Goal: Information Seeking & Learning: Compare options

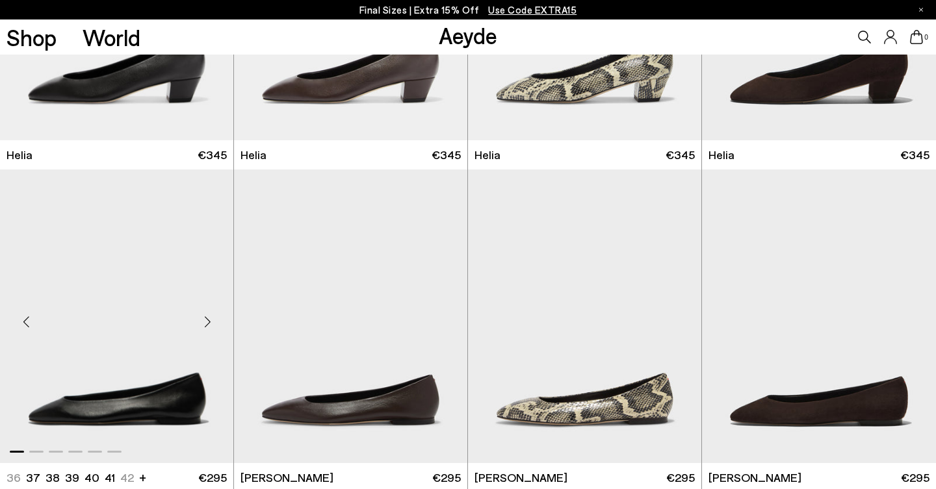
scroll to position [1072, 0]
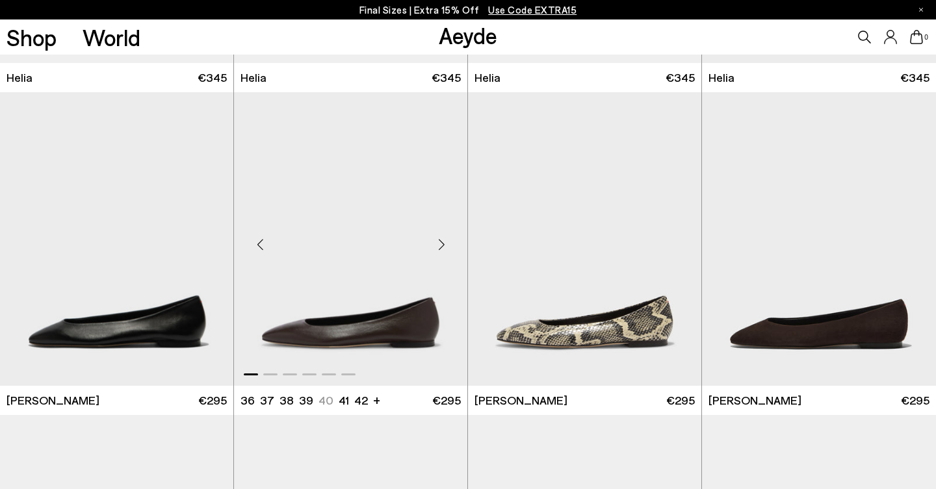
click at [440, 249] on div "Next slide" at bounding box center [441, 244] width 39 height 39
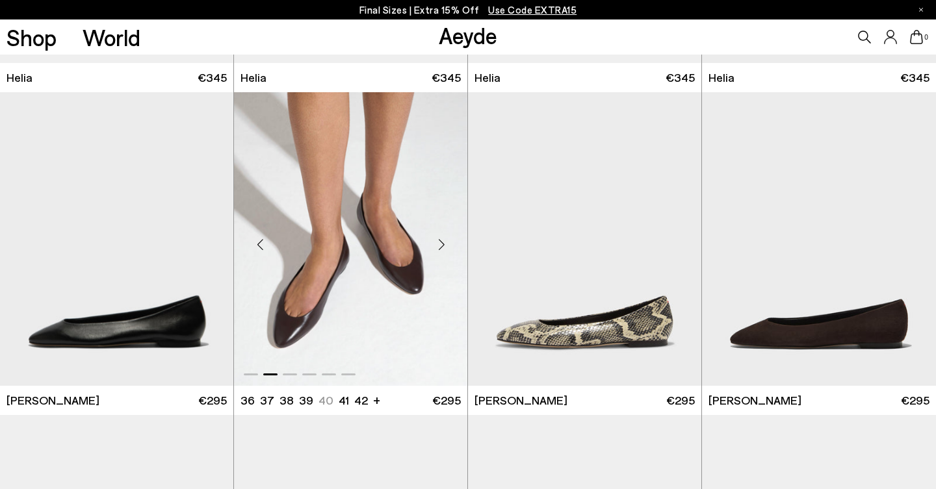
click at [440, 249] on div "Next slide" at bounding box center [441, 244] width 39 height 39
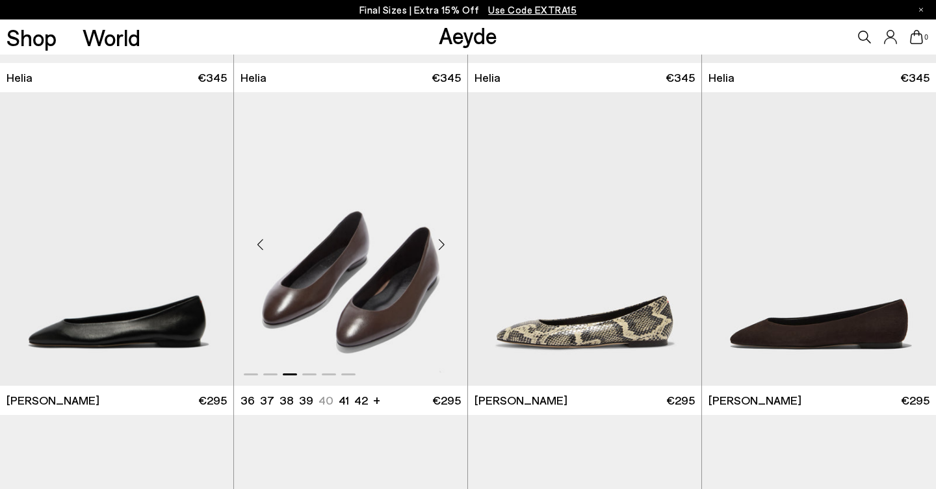
click at [440, 249] on div "Next slide" at bounding box center [441, 244] width 39 height 39
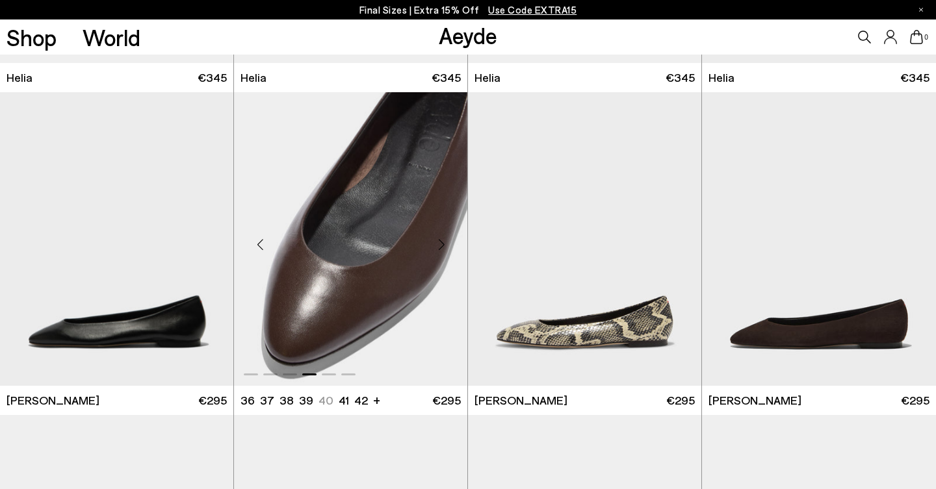
click at [440, 249] on div "Next slide" at bounding box center [441, 244] width 39 height 39
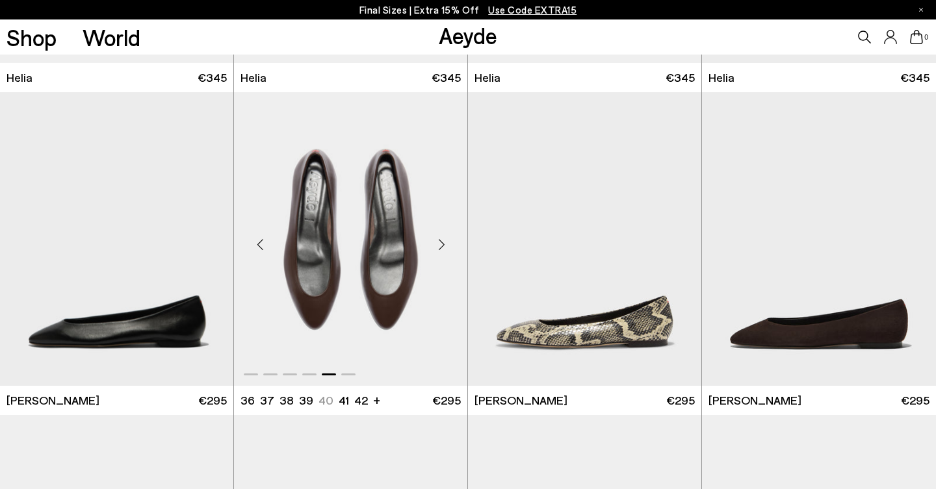
click at [440, 249] on div "Next slide" at bounding box center [441, 244] width 39 height 39
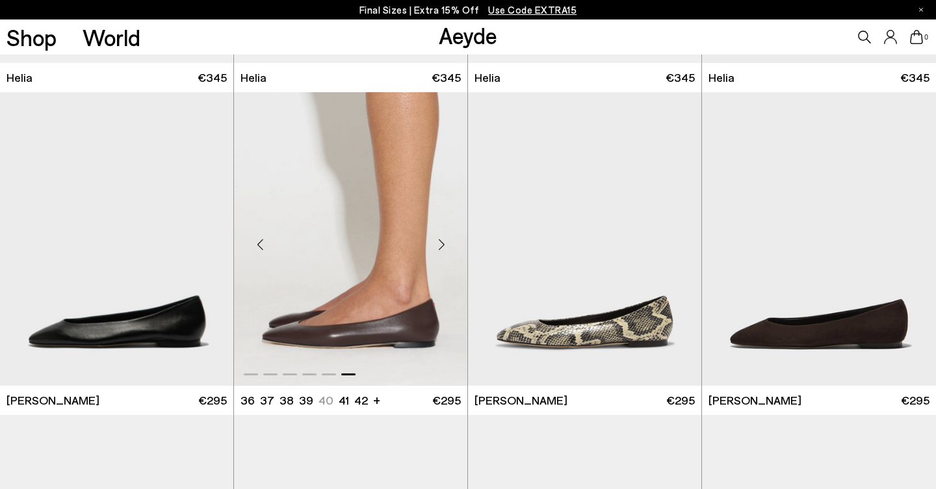
click at [440, 249] on div "Next slide" at bounding box center [441, 244] width 39 height 39
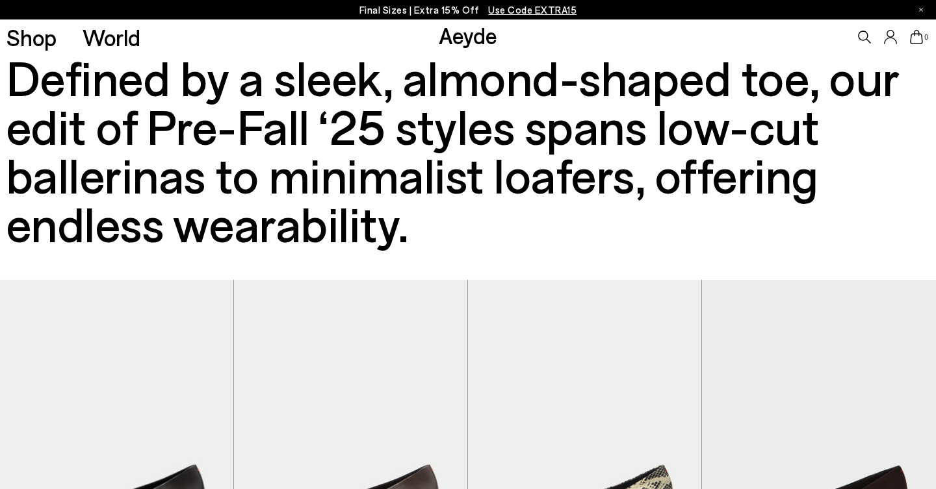
scroll to position [404, 0]
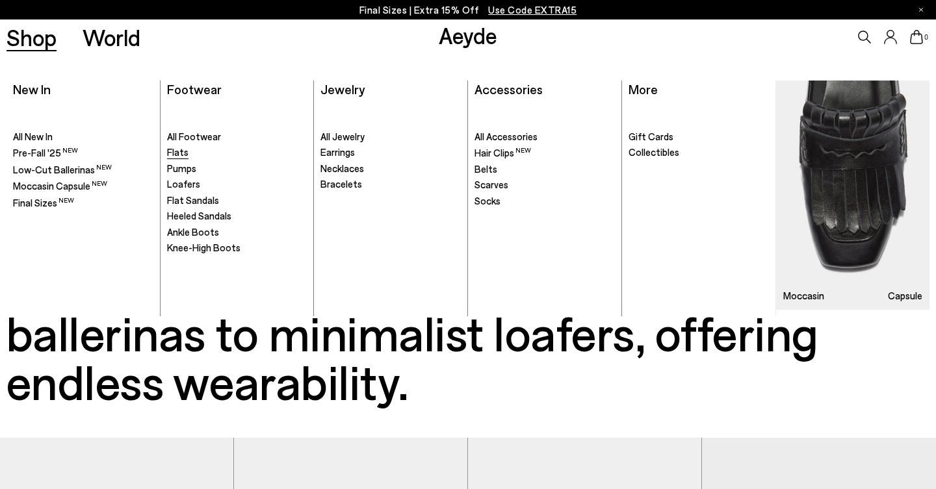
click at [179, 149] on span "Flats" at bounding box center [177, 152] width 21 height 12
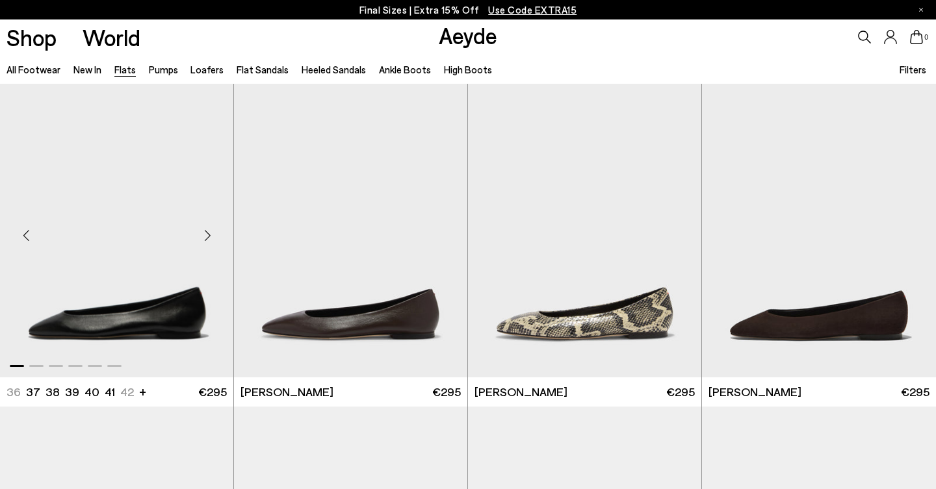
click at [207, 233] on div "Next slide" at bounding box center [207, 235] width 39 height 39
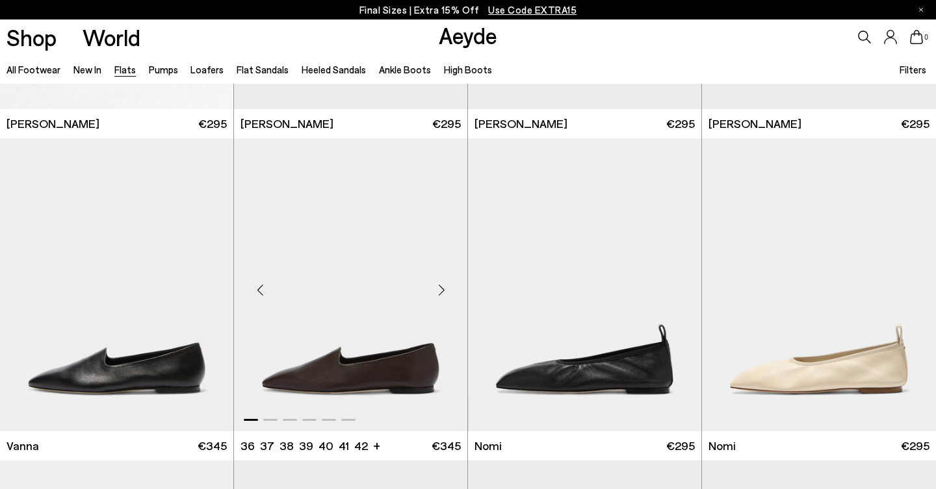
scroll to position [270, 0]
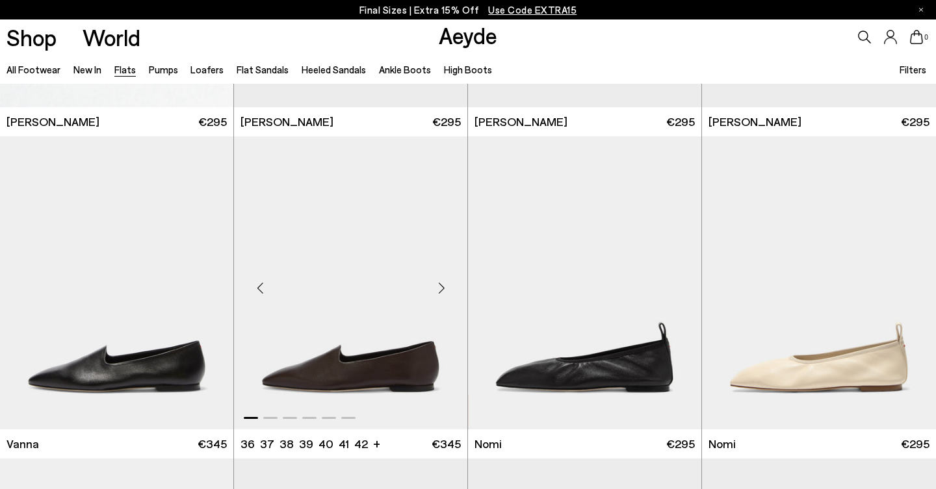
click at [442, 291] on div "Next slide" at bounding box center [441, 287] width 39 height 39
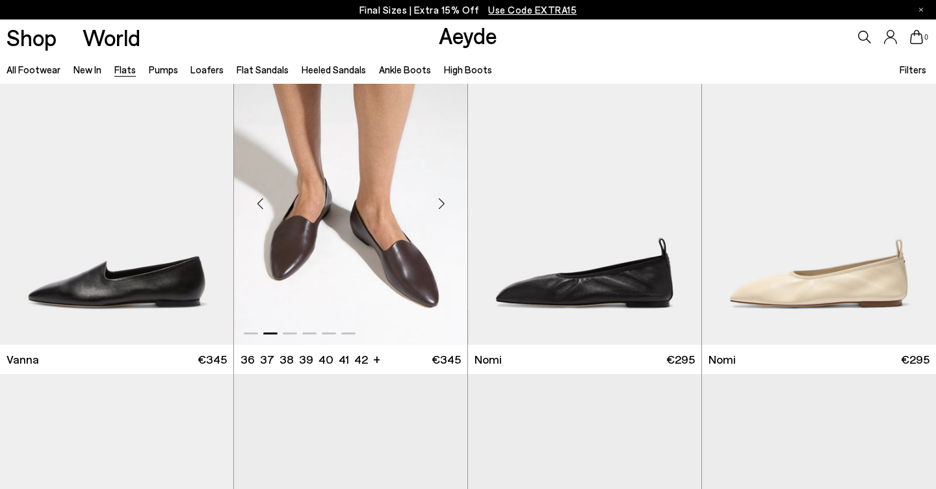
scroll to position [434, 0]
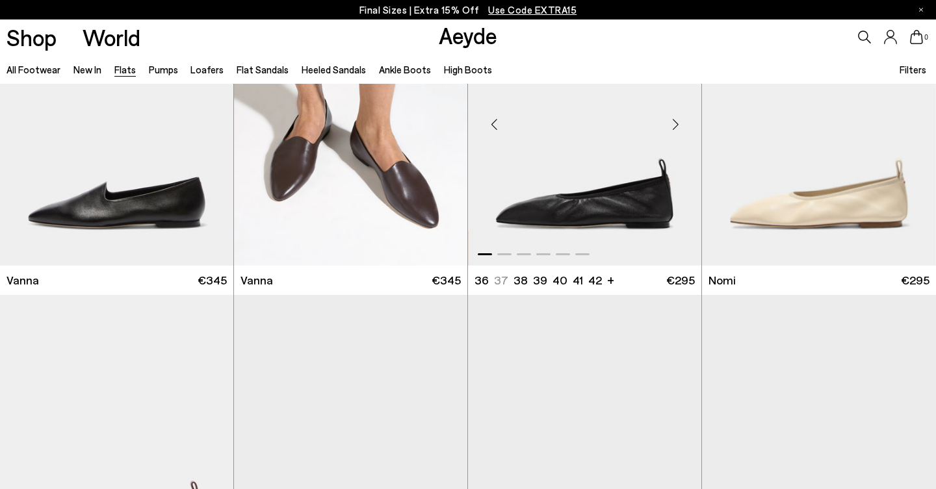
click at [676, 128] on div "Next slide" at bounding box center [675, 124] width 39 height 39
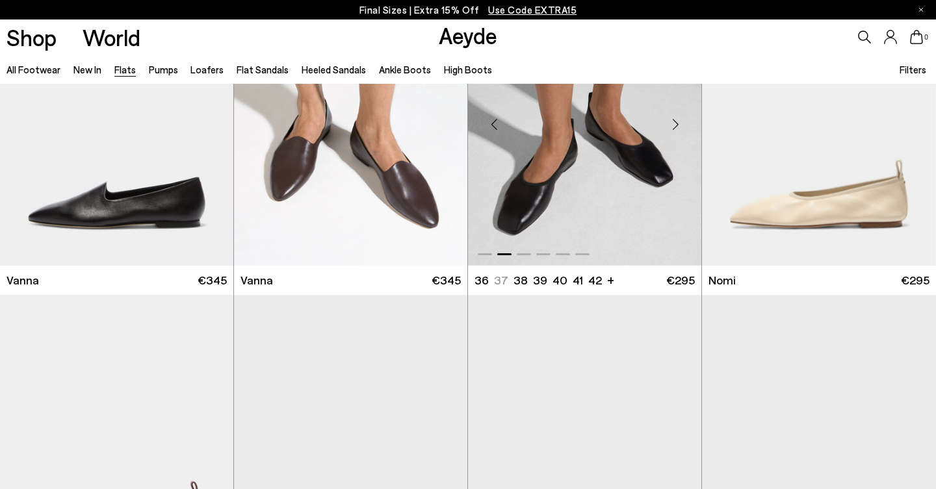
click at [676, 128] on div "Next slide" at bounding box center [675, 124] width 39 height 39
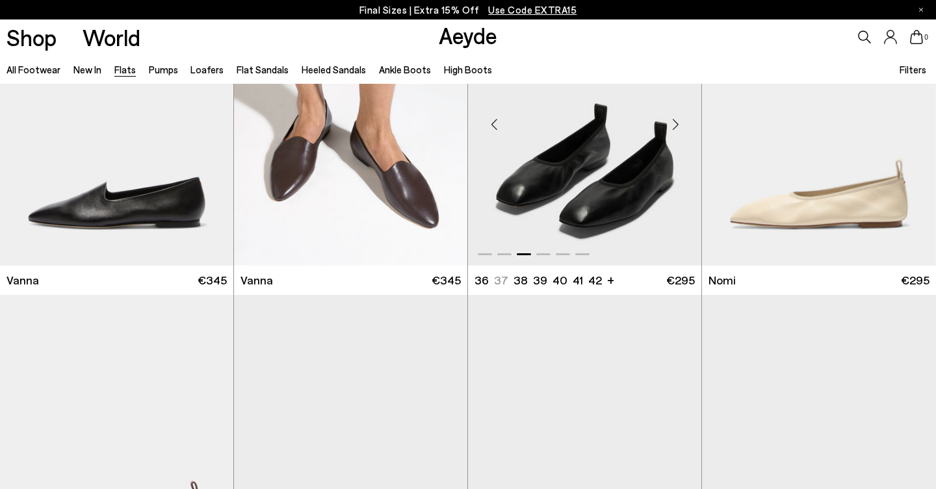
click at [676, 128] on div "Next slide" at bounding box center [675, 124] width 39 height 39
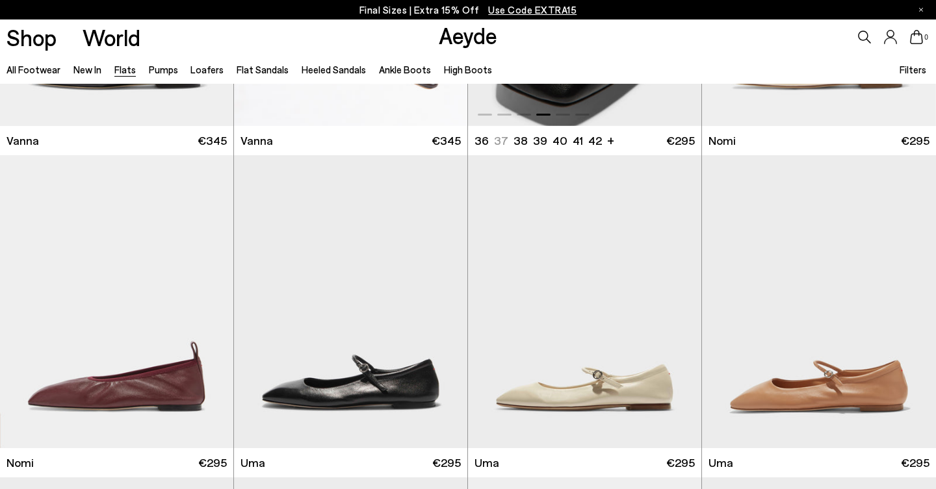
scroll to position [596, 0]
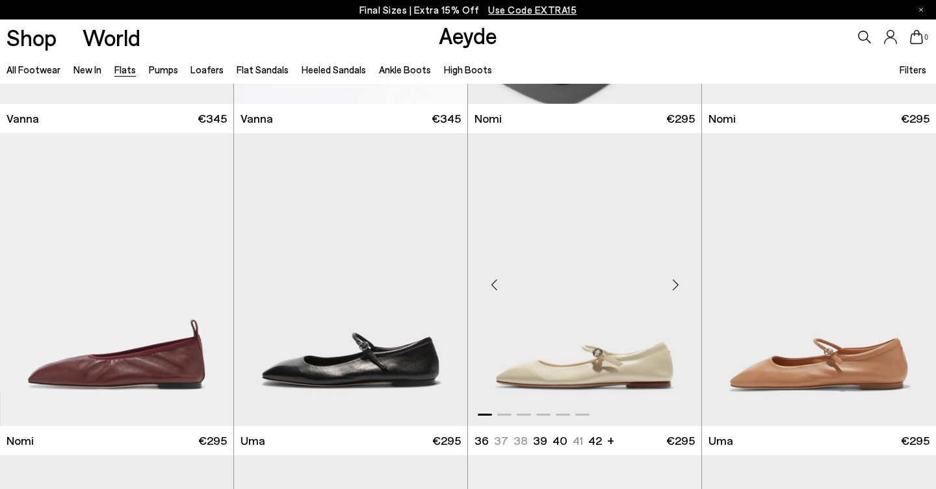
click at [675, 286] on div "Next slide" at bounding box center [675, 285] width 39 height 39
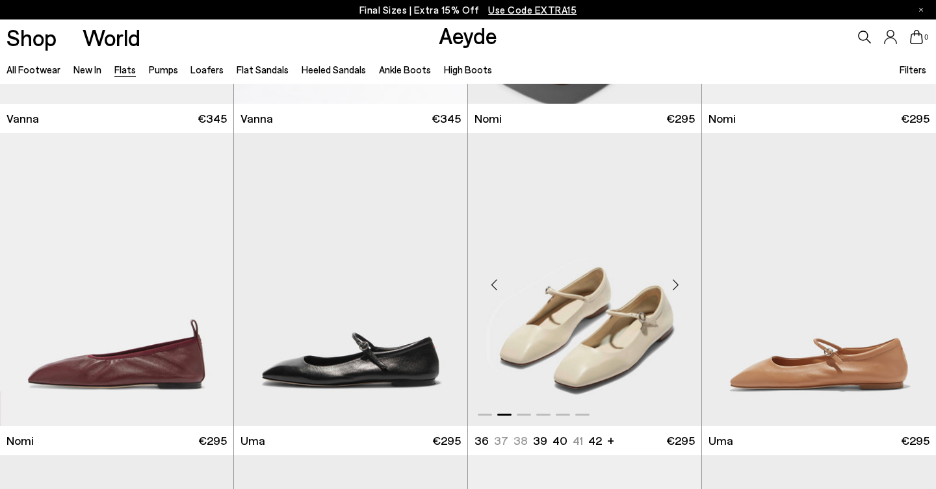
click at [675, 286] on div "Next slide" at bounding box center [675, 285] width 39 height 39
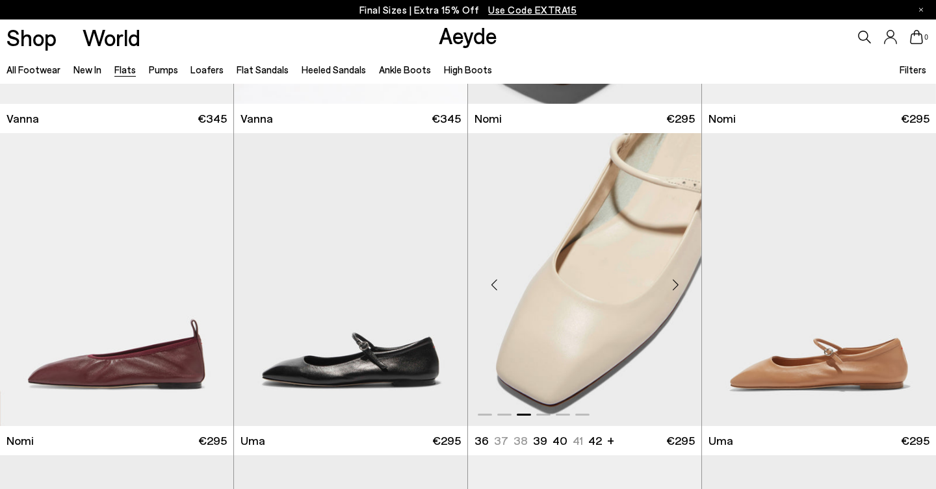
click at [675, 286] on div "Next slide" at bounding box center [675, 285] width 39 height 39
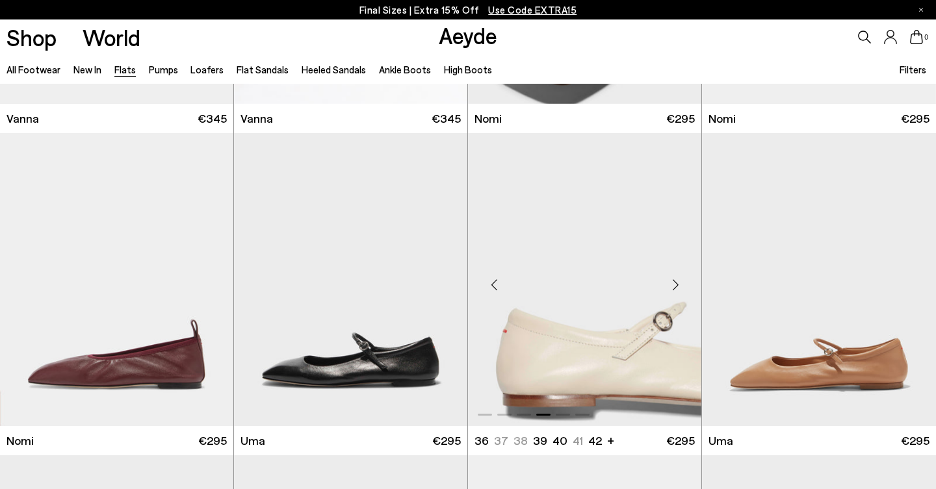
click at [675, 286] on div "Next slide" at bounding box center [675, 285] width 39 height 39
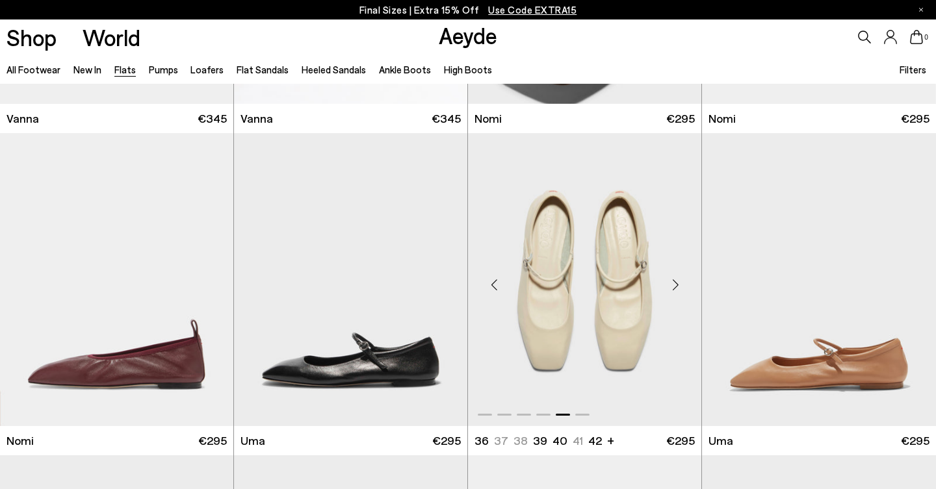
click at [675, 286] on div "Next slide" at bounding box center [675, 285] width 39 height 39
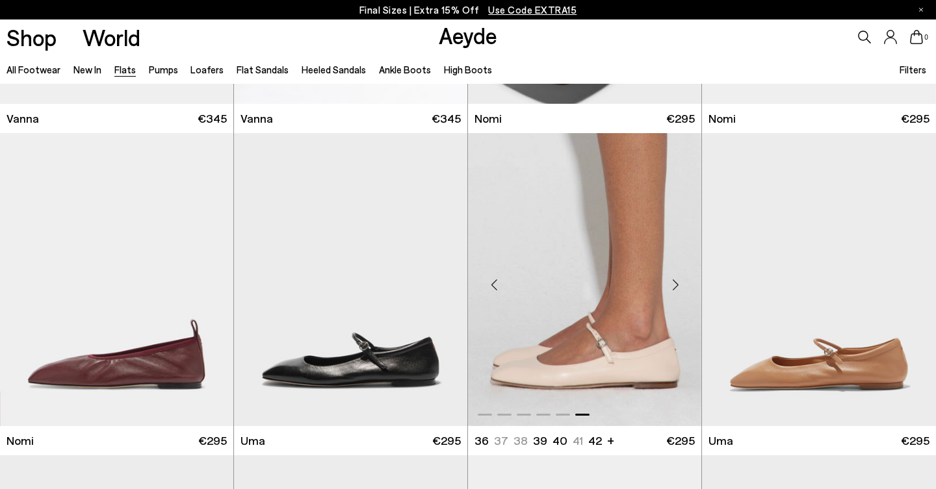
click at [675, 286] on div "Next slide" at bounding box center [675, 285] width 39 height 39
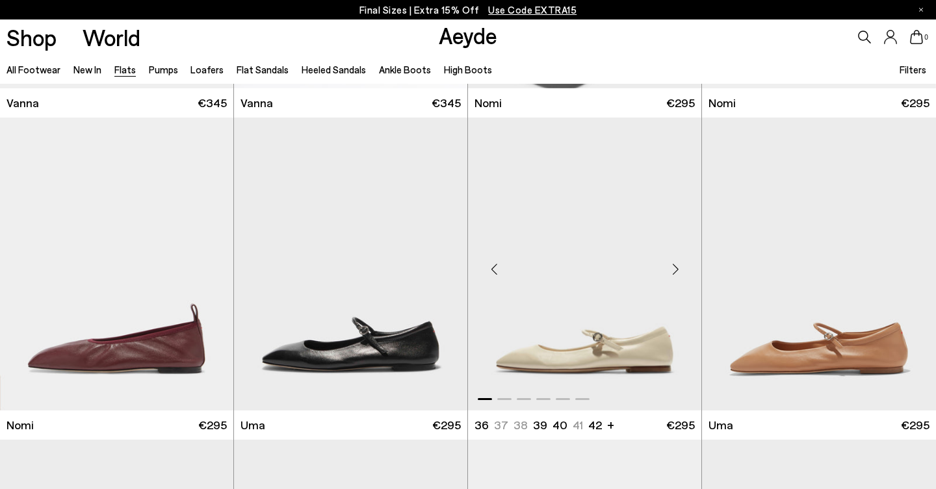
scroll to position [614, 1]
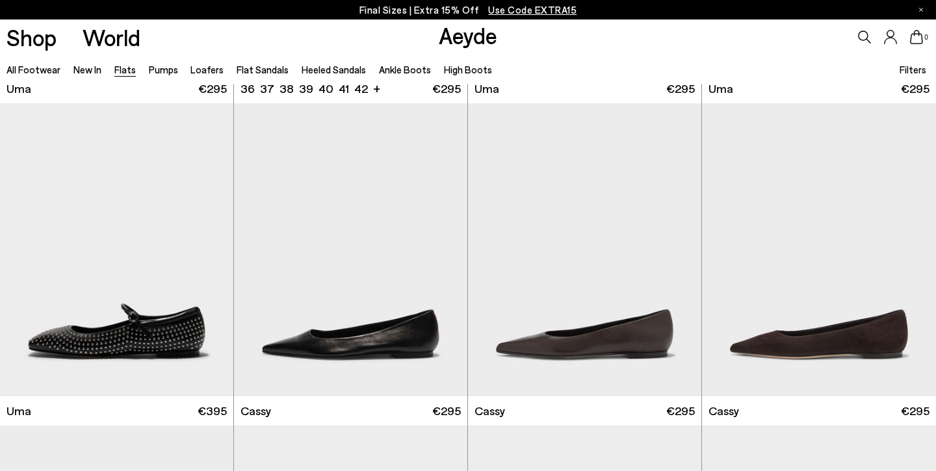
scroll to position [1301, 0]
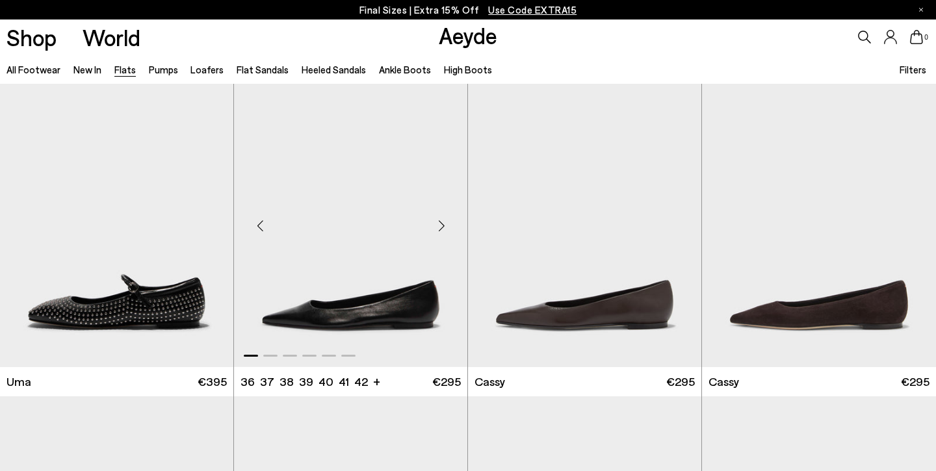
click at [441, 231] on div "Next slide" at bounding box center [441, 226] width 39 height 39
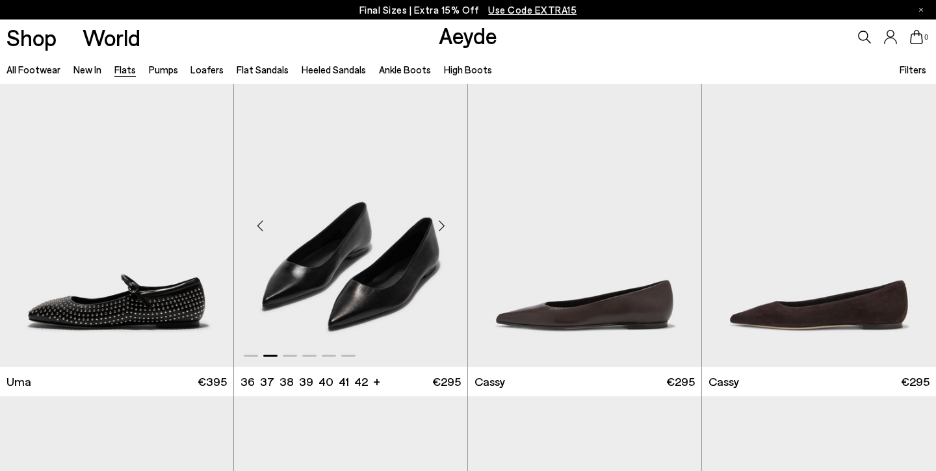
click at [441, 231] on div "Next slide" at bounding box center [441, 226] width 39 height 39
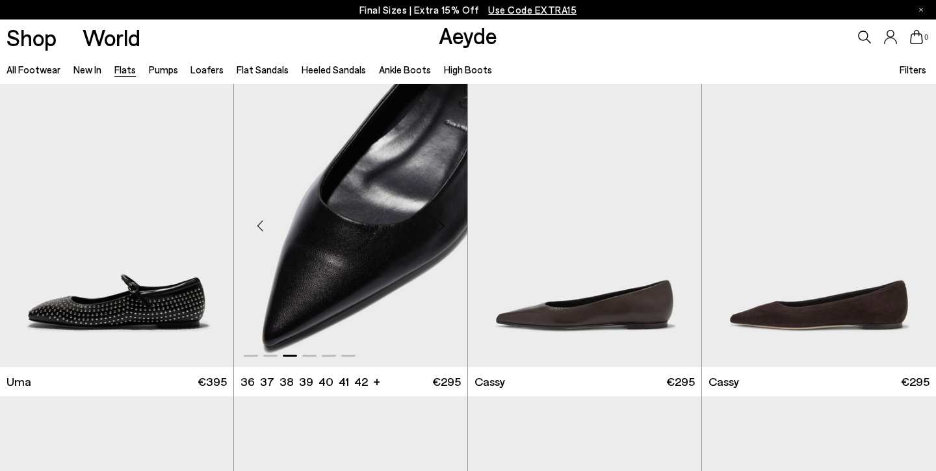
click at [441, 231] on div "Next slide" at bounding box center [441, 226] width 39 height 39
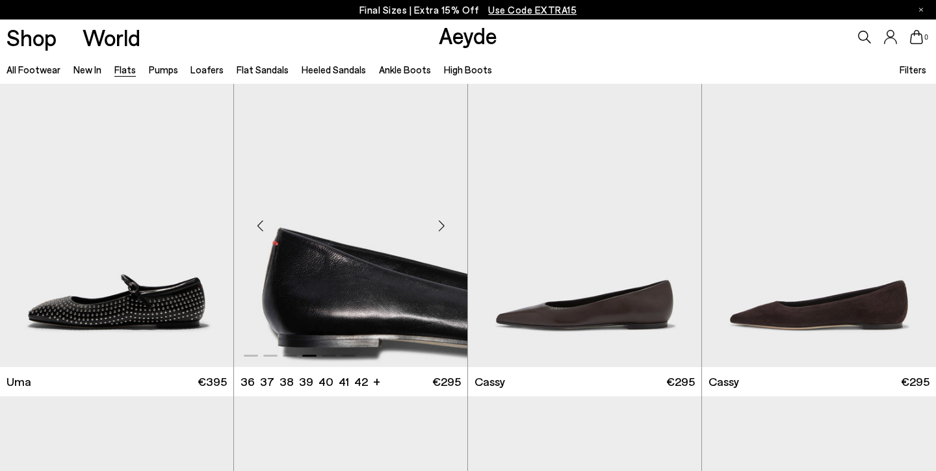
click at [441, 231] on div "Next slide" at bounding box center [441, 226] width 39 height 39
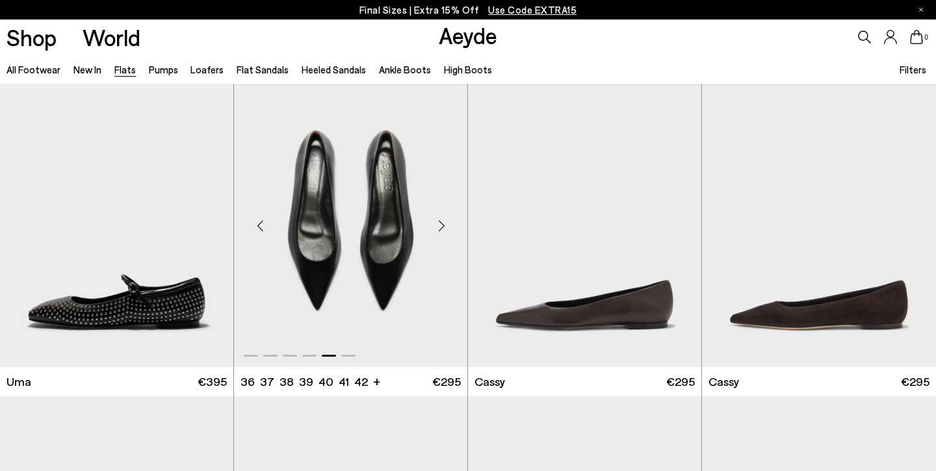
click at [441, 231] on div "Next slide" at bounding box center [441, 226] width 39 height 39
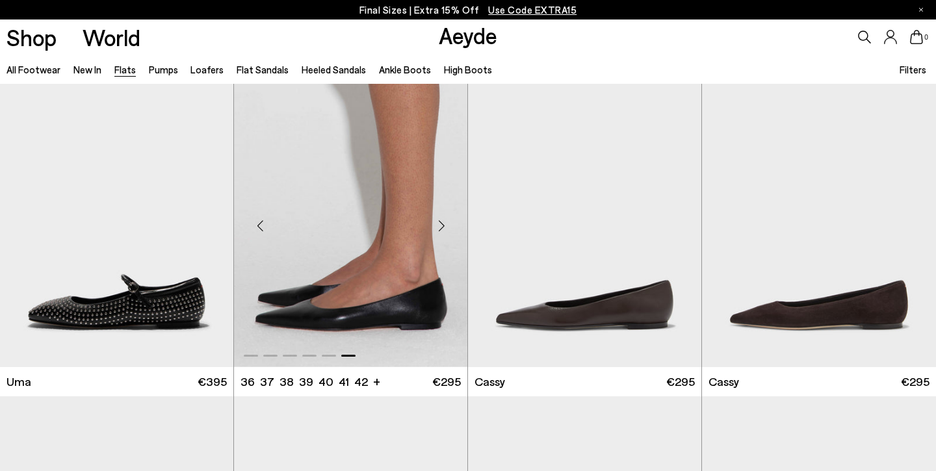
click at [441, 231] on div "Next slide" at bounding box center [441, 226] width 39 height 39
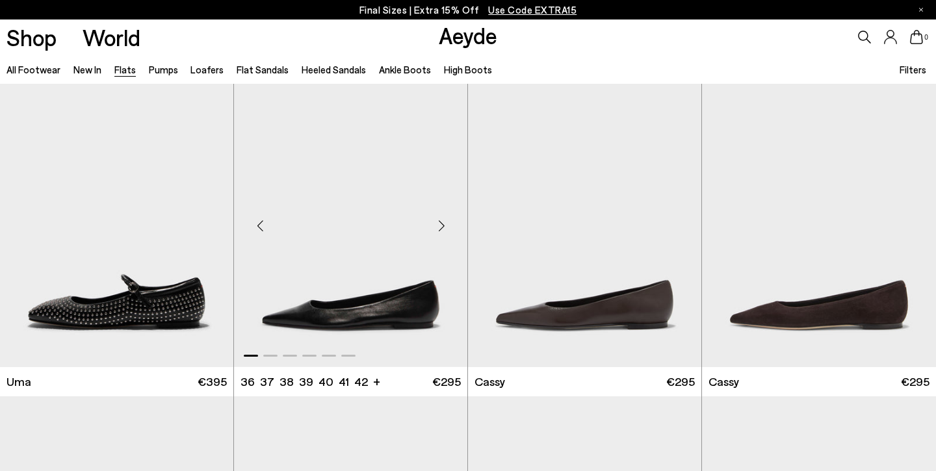
click at [261, 224] on div "Previous slide" at bounding box center [259, 226] width 39 height 39
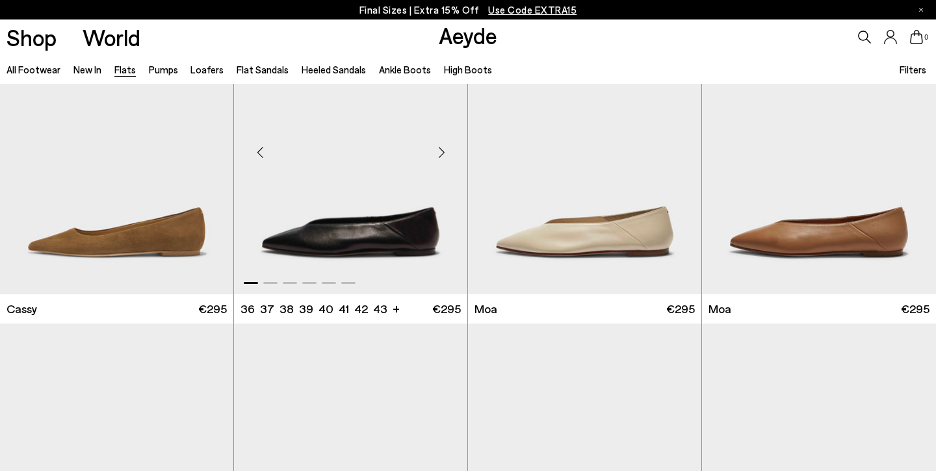
scroll to position [1690, 0]
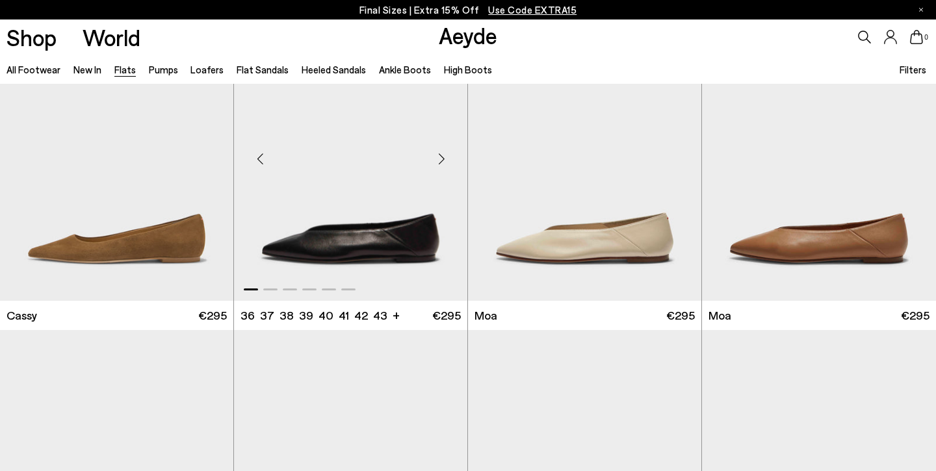
click at [439, 157] on div "Next slide" at bounding box center [441, 159] width 39 height 39
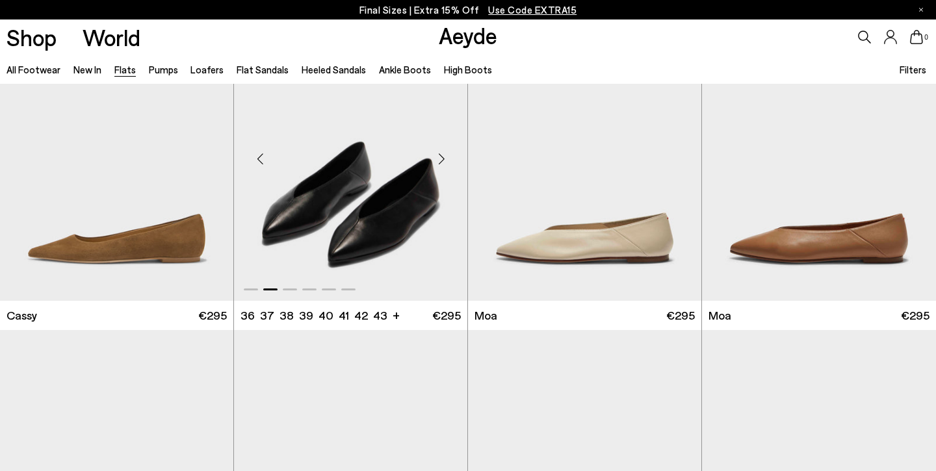
click at [439, 157] on div "Next slide" at bounding box center [441, 159] width 39 height 39
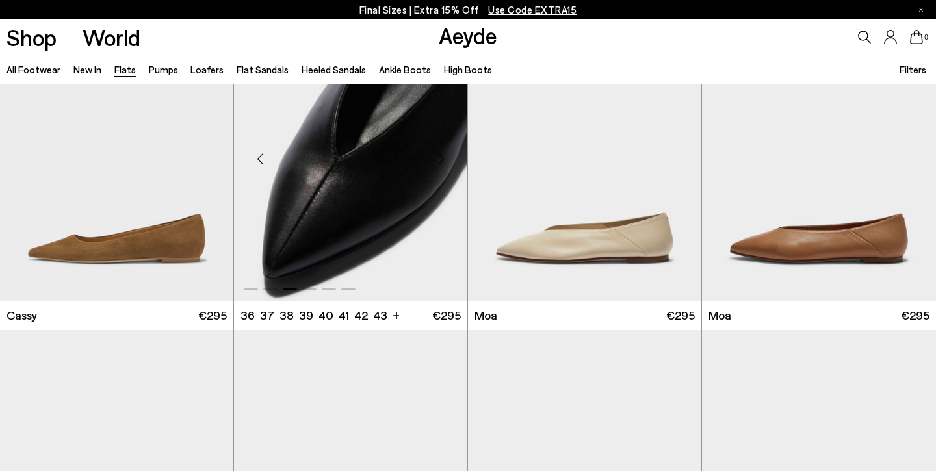
click at [439, 157] on div "Next slide" at bounding box center [441, 159] width 39 height 39
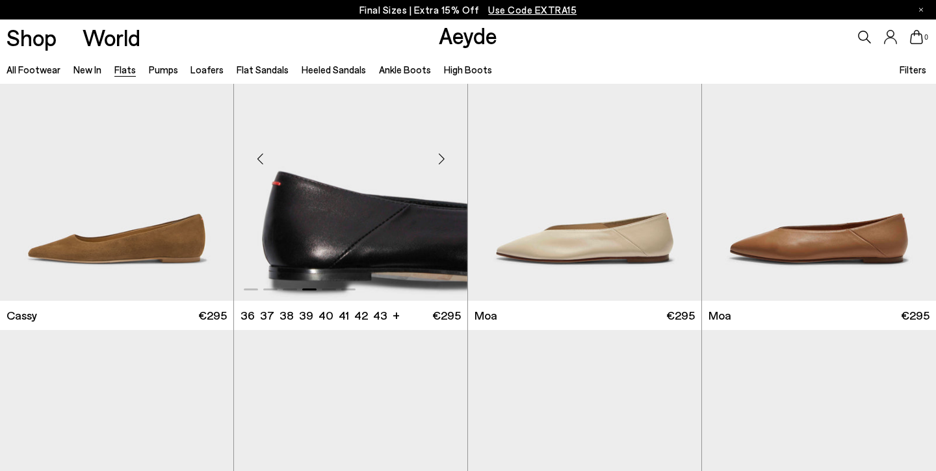
click at [439, 157] on div "Next slide" at bounding box center [441, 159] width 39 height 39
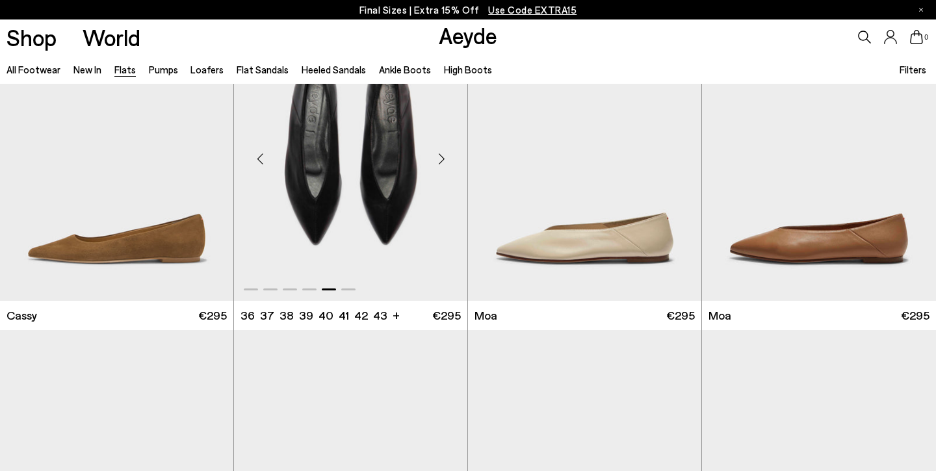
click at [439, 157] on div "Next slide" at bounding box center [441, 159] width 39 height 39
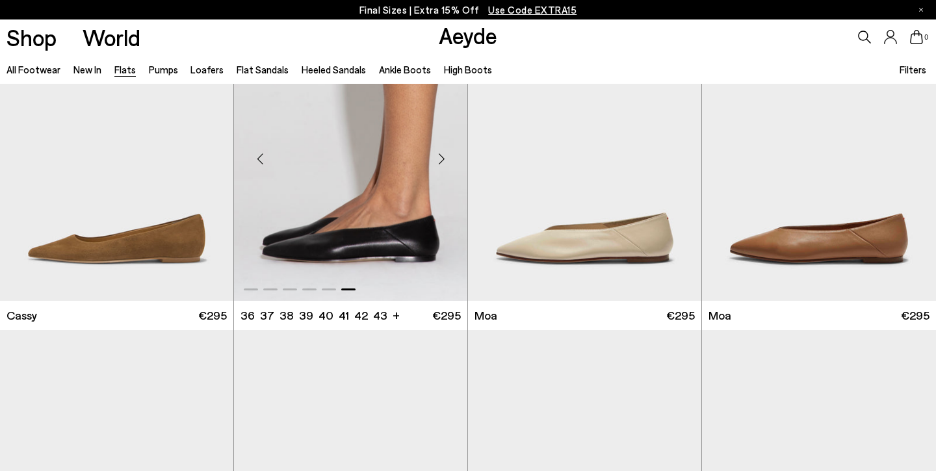
click at [439, 157] on div "Next slide" at bounding box center [441, 159] width 39 height 39
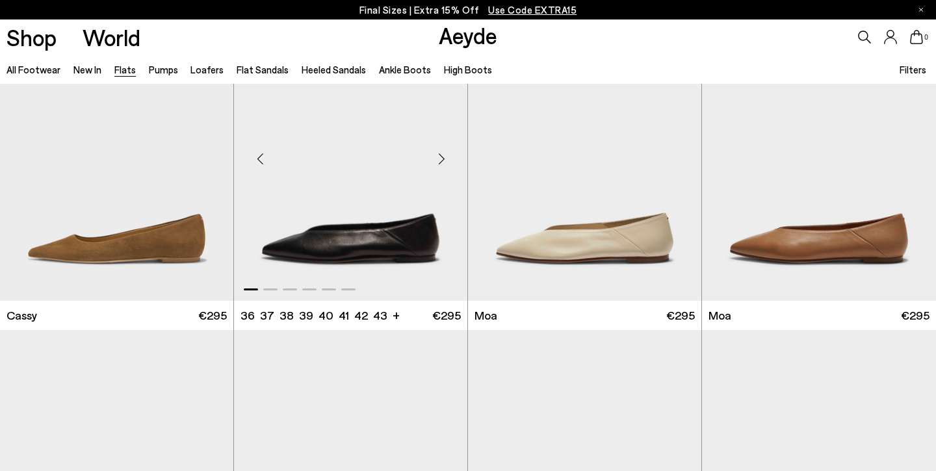
click at [439, 157] on div "Next slide" at bounding box center [441, 159] width 39 height 39
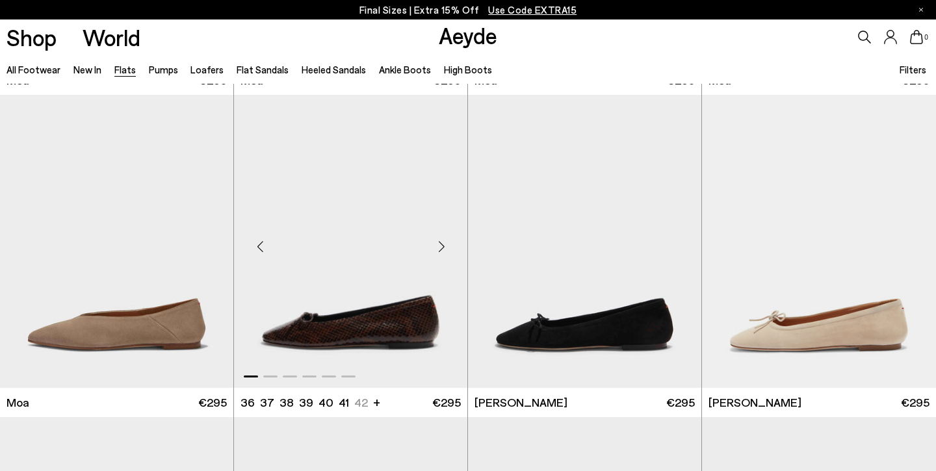
scroll to position [2251, 0]
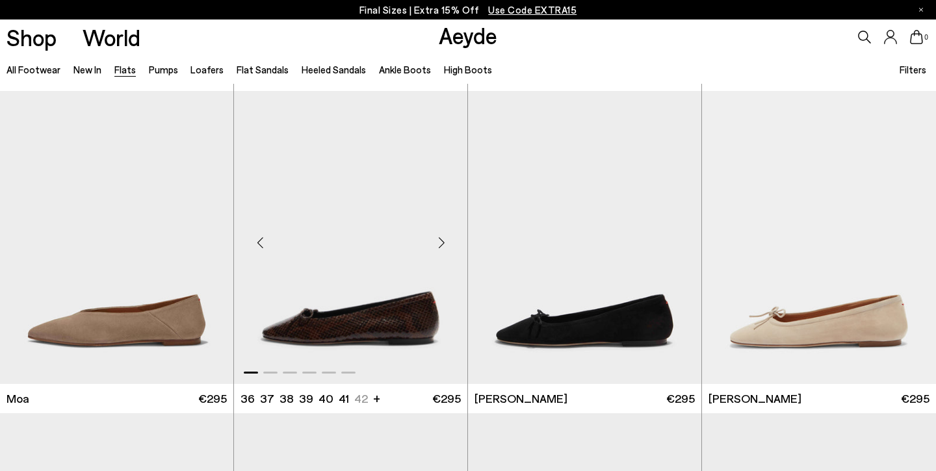
click at [441, 242] on div "Next slide" at bounding box center [441, 243] width 39 height 39
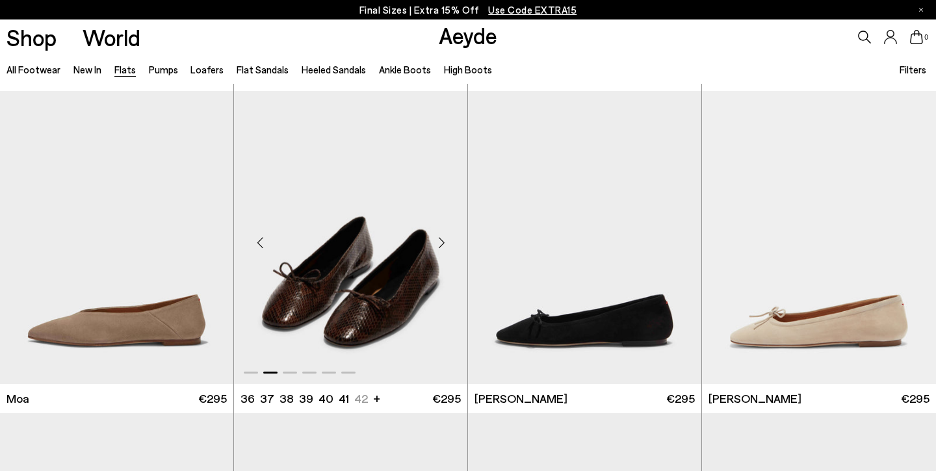
click at [441, 242] on div "Next slide" at bounding box center [441, 243] width 39 height 39
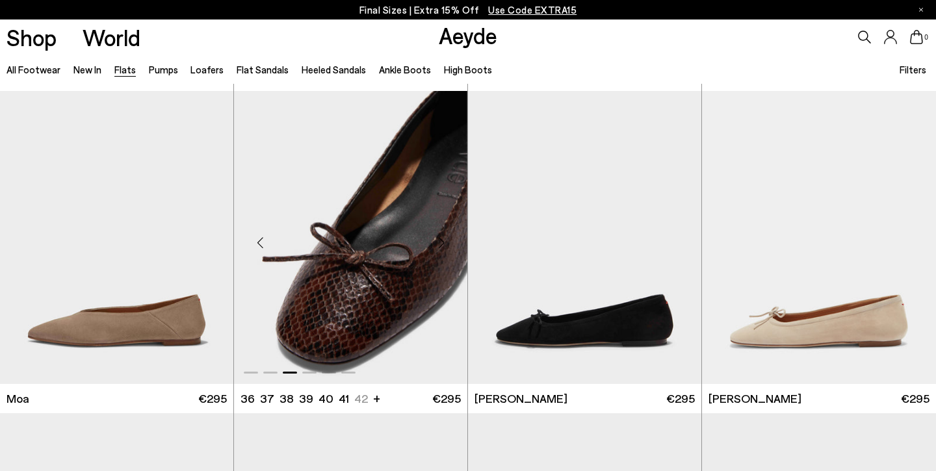
click at [441, 242] on div "Next slide" at bounding box center [441, 243] width 39 height 39
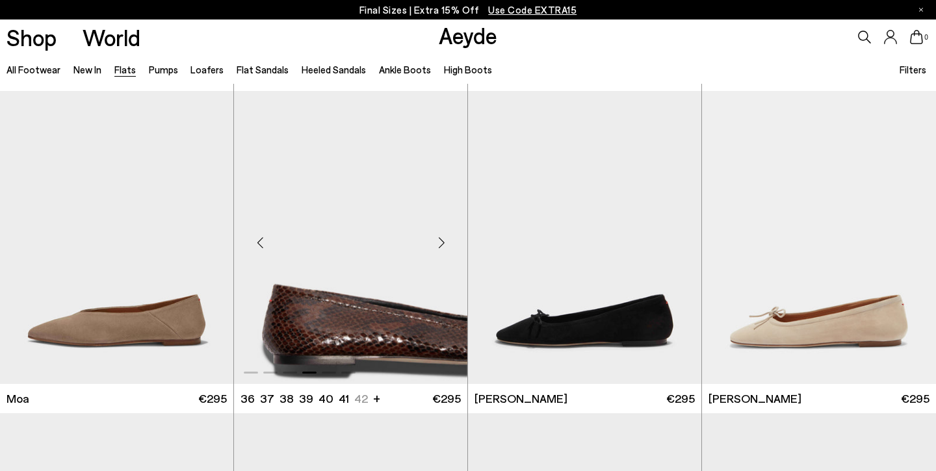
click at [441, 242] on div "Next slide" at bounding box center [441, 243] width 39 height 39
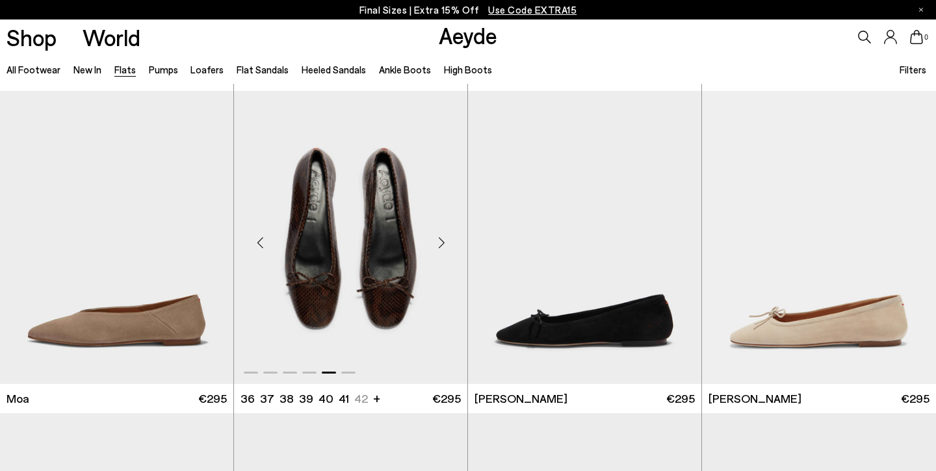
click at [441, 242] on div "Next slide" at bounding box center [441, 243] width 39 height 39
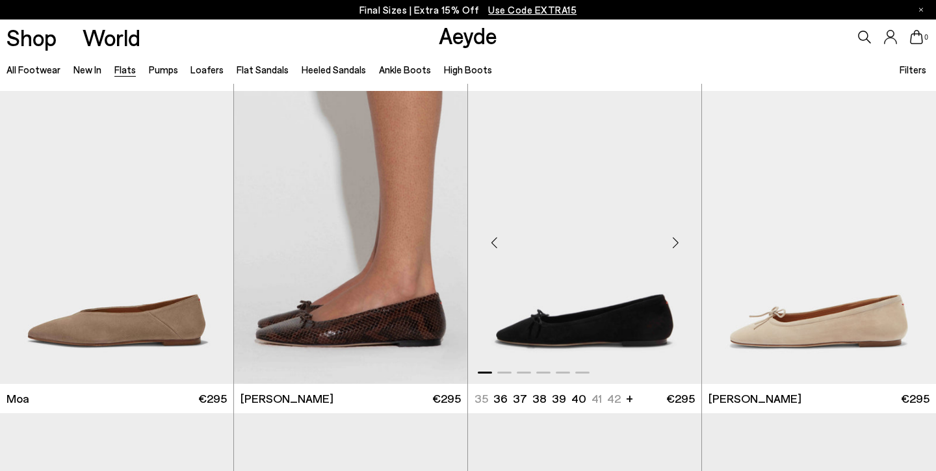
click at [673, 240] on div "Next slide" at bounding box center [675, 243] width 39 height 39
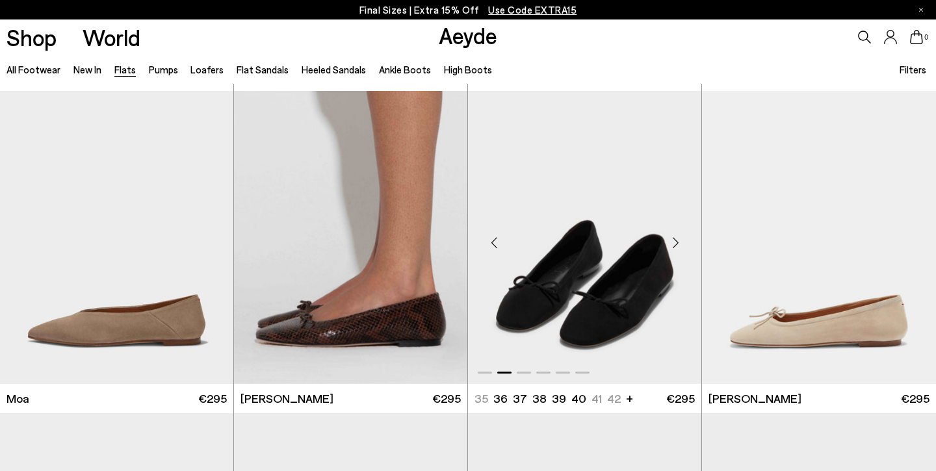
click at [673, 240] on div "Next slide" at bounding box center [675, 243] width 39 height 39
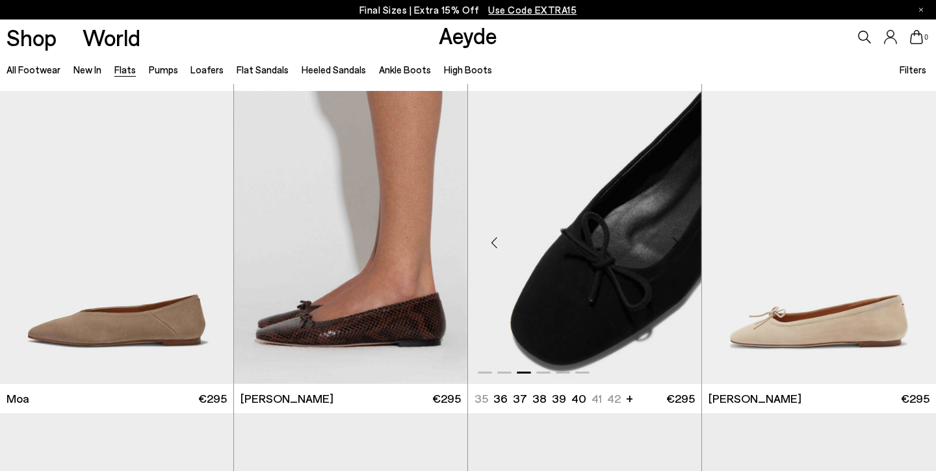
click at [673, 240] on div "Next slide" at bounding box center [675, 243] width 39 height 39
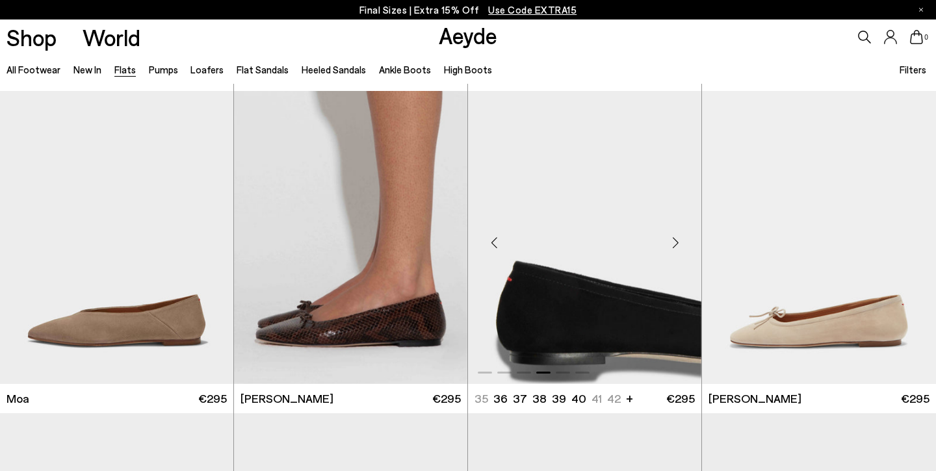
click at [673, 240] on div "Next slide" at bounding box center [675, 243] width 39 height 39
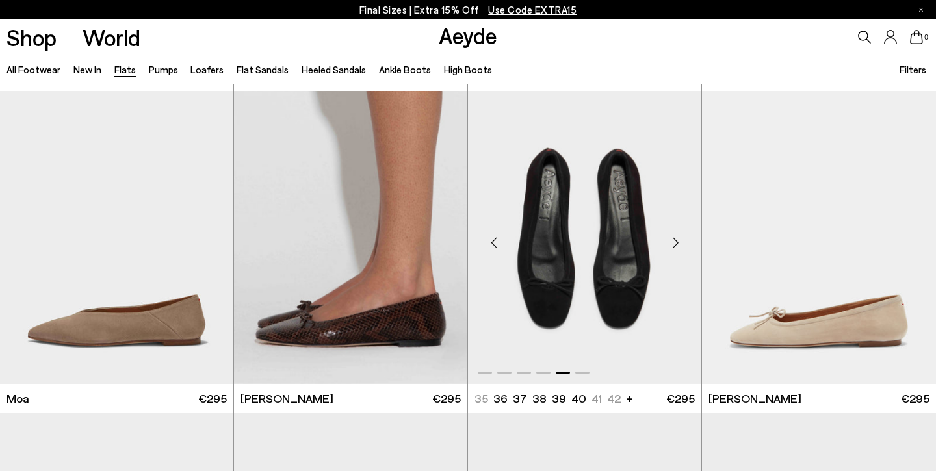
click at [673, 240] on div "Next slide" at bounding box center [675, 243] width 39 height 39
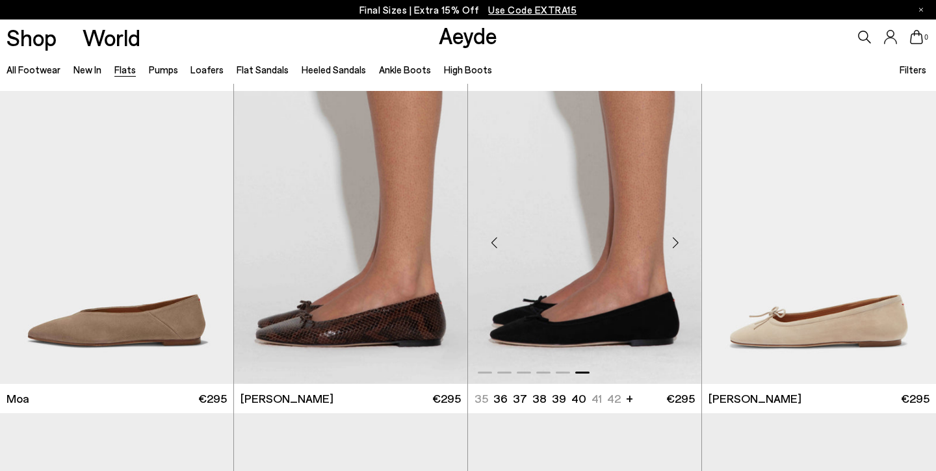
click at [673, 240] on div "Next slide" at bounding box center [675, 243] width 39 height 39
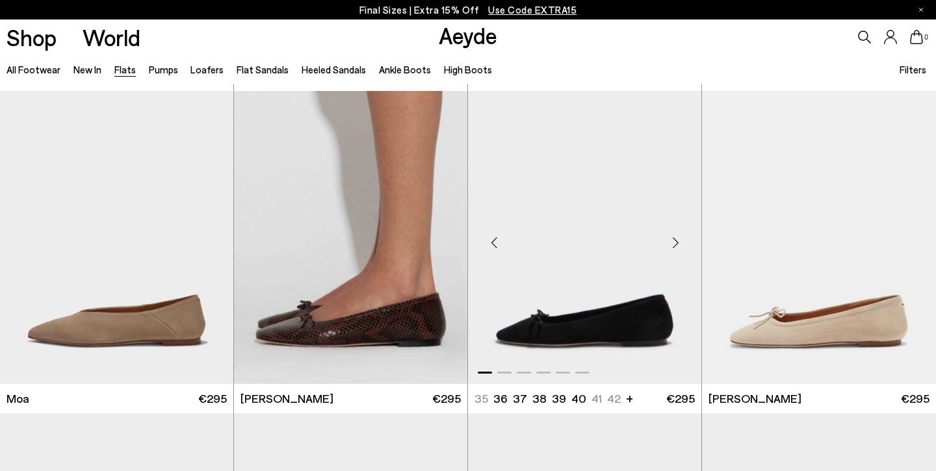
click at [495, 242] on div "Previous slide" at bounding box center [493, 243] width 39 height 39
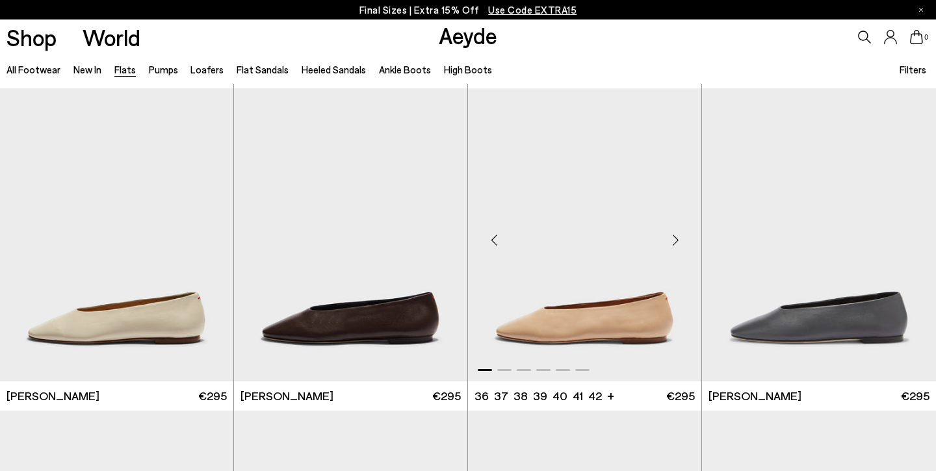
scroll to position [3012, 0]
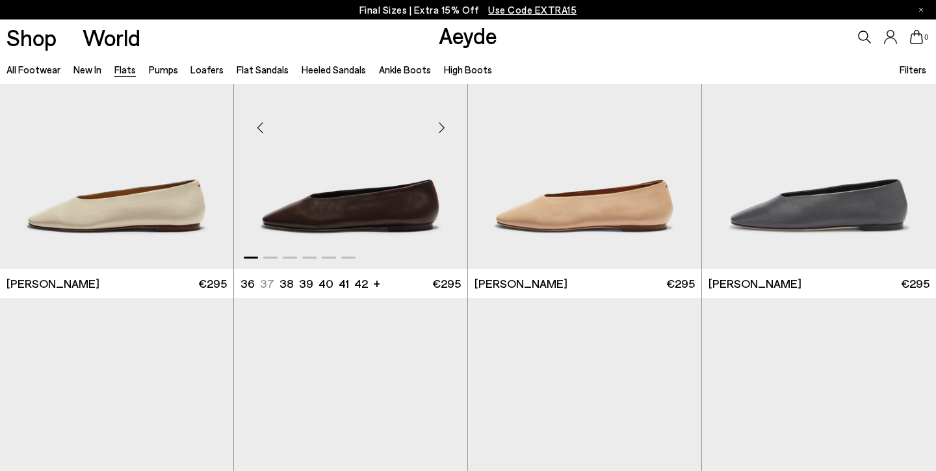
click at [439, 128] on div "Next slide" at bounding box center [441, 128] width 39 height 39
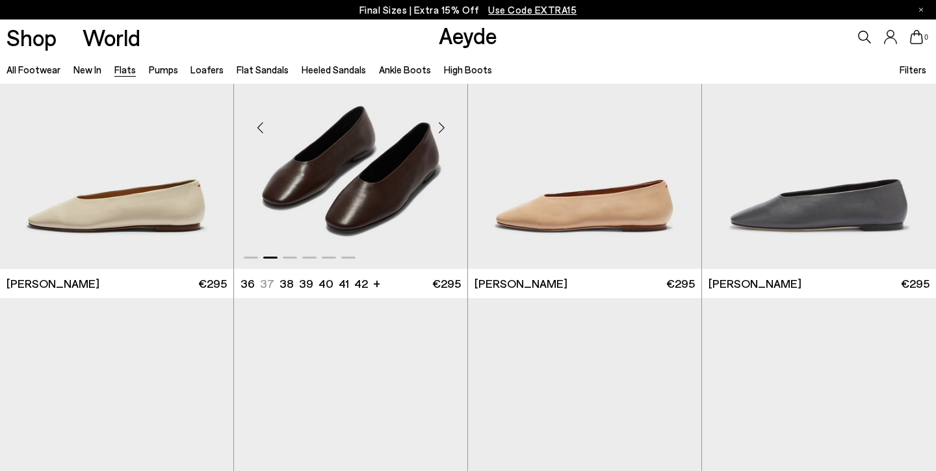
click at [439, 128] on div "Next slide" at bounding box center [441, 128] width 39 height 39
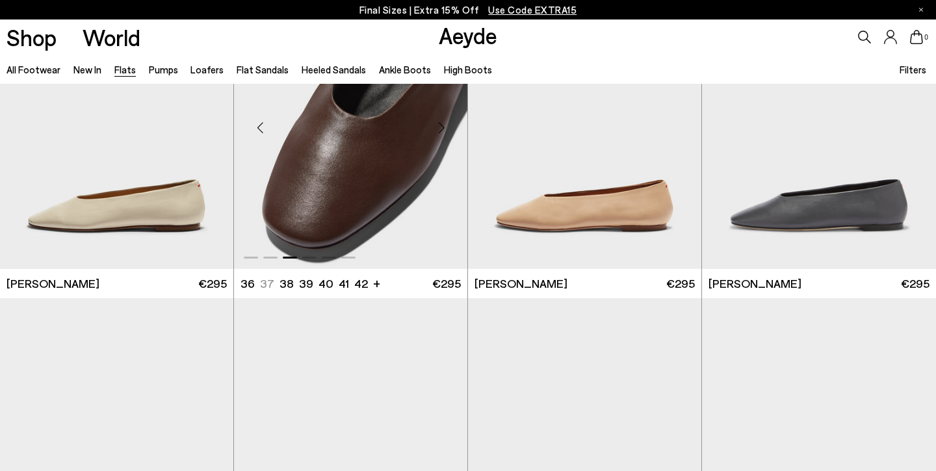
click at [439, 128] on div "Next slide" at bounding box center [441, 128] width 39 height 39
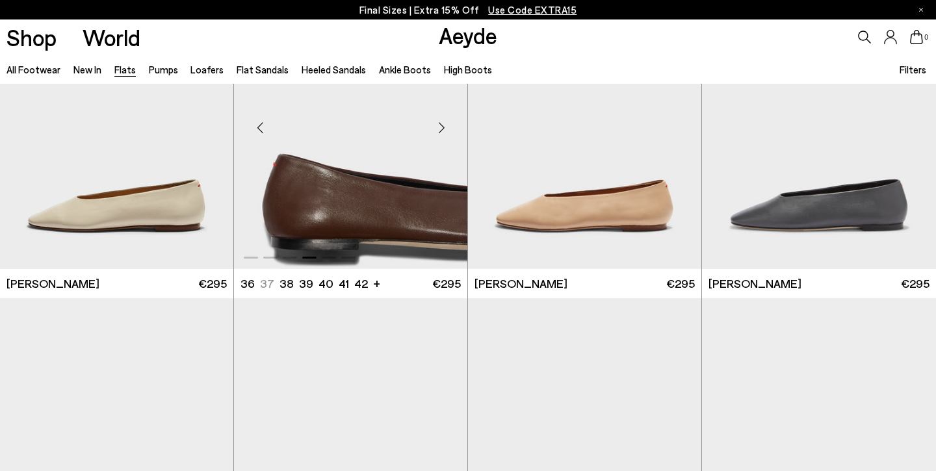
click at [439, 128] on div "Next slide" at bounding box center [441, 128] width 39 height 39
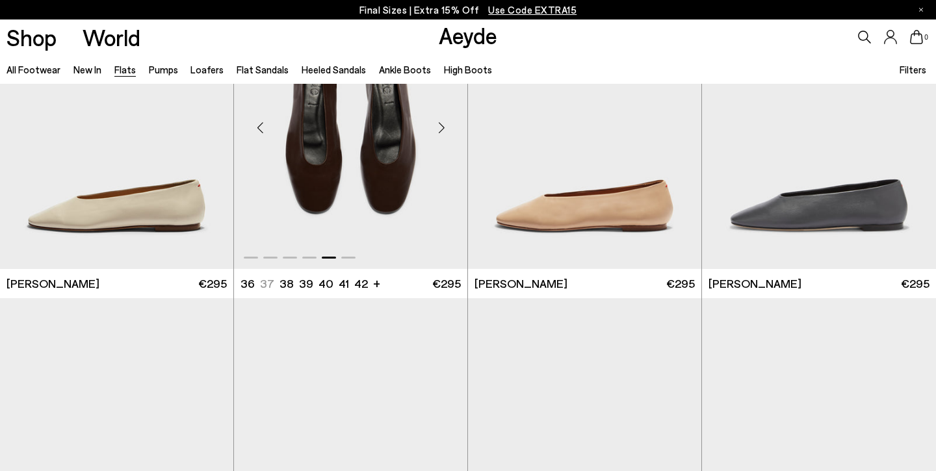
click at [440, 128] on div "Next slide" at bounding box center [441, 128] width 39 height 39
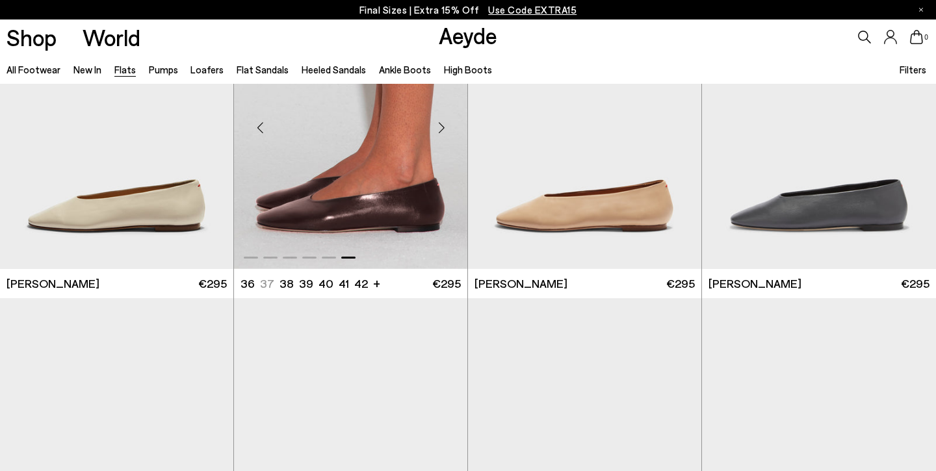
click at [440, 128] on div "Next slide" at bounding box center [441, 128] width 39 height 39
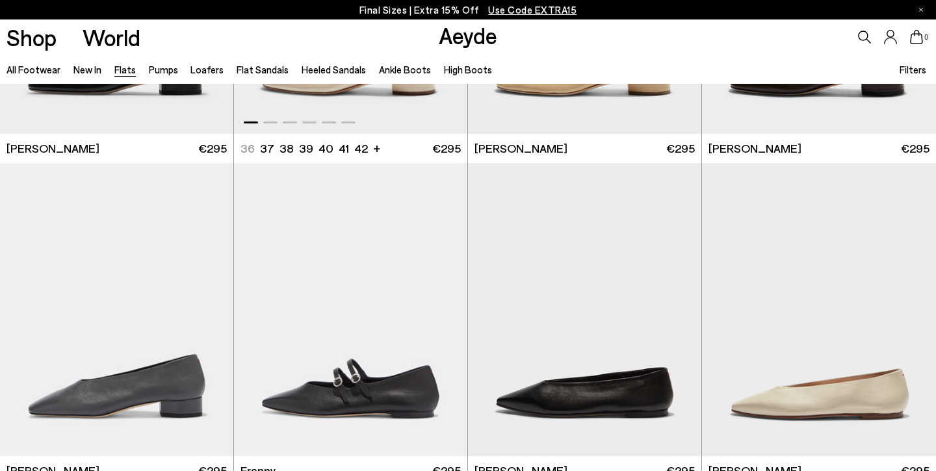
scroll to position [3668, 0]
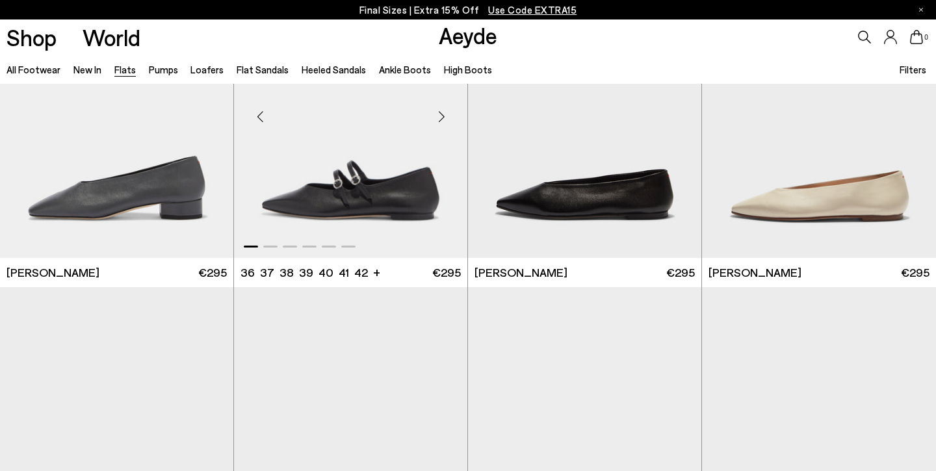
click at [439, 116] on div "Next slide" at bounding box center [441, 116] width 39 height 39
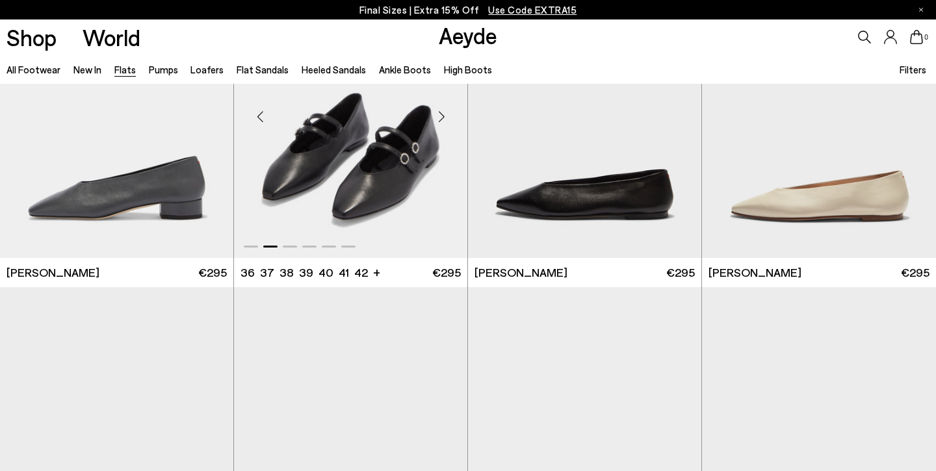
click at [439, 116] on div "Next slide" at bounding box center [441, 116] width 39 height 39
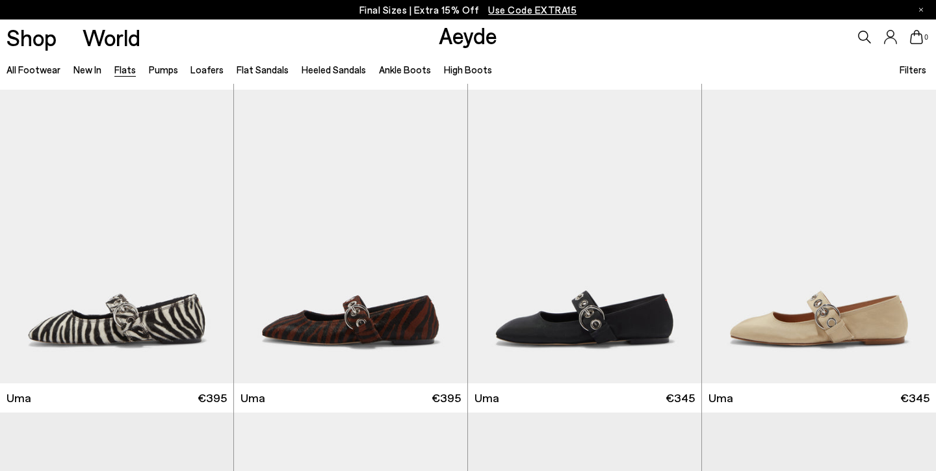
scroll to position [4883, 0]
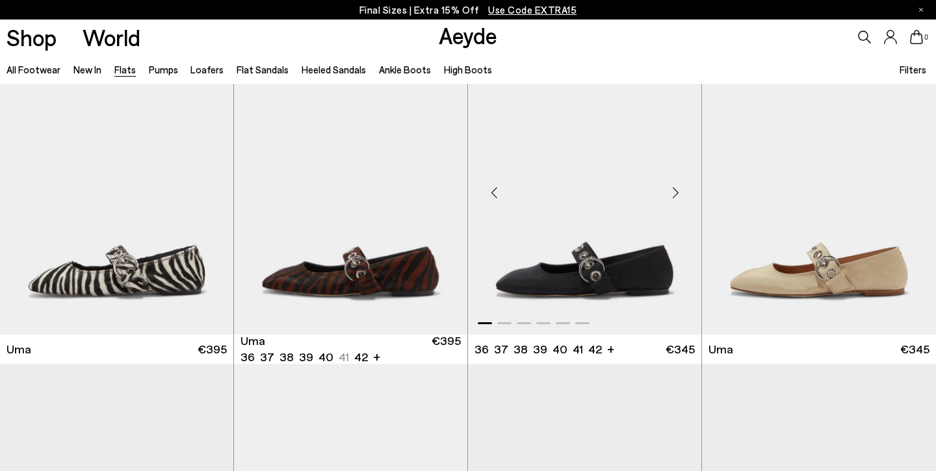
click at [675, 194] on div "Next slide" at bounding box center [675, 193] width 39 height 39
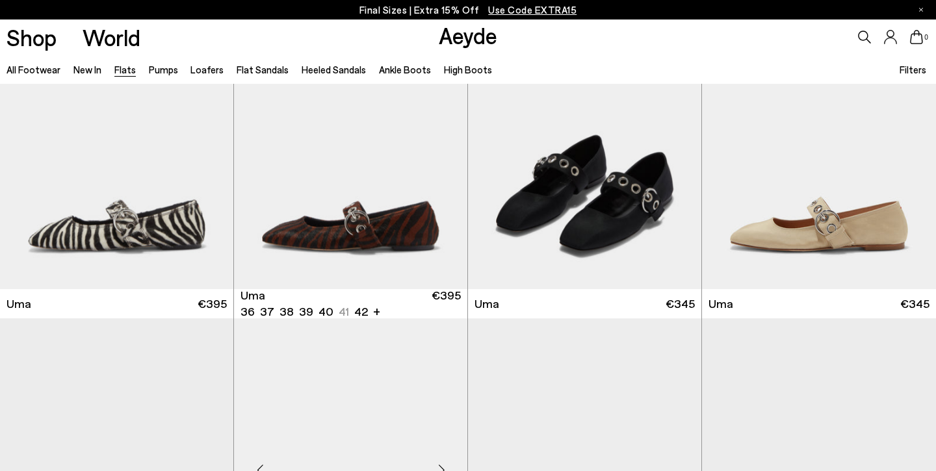
scroll to position [4868, 0]
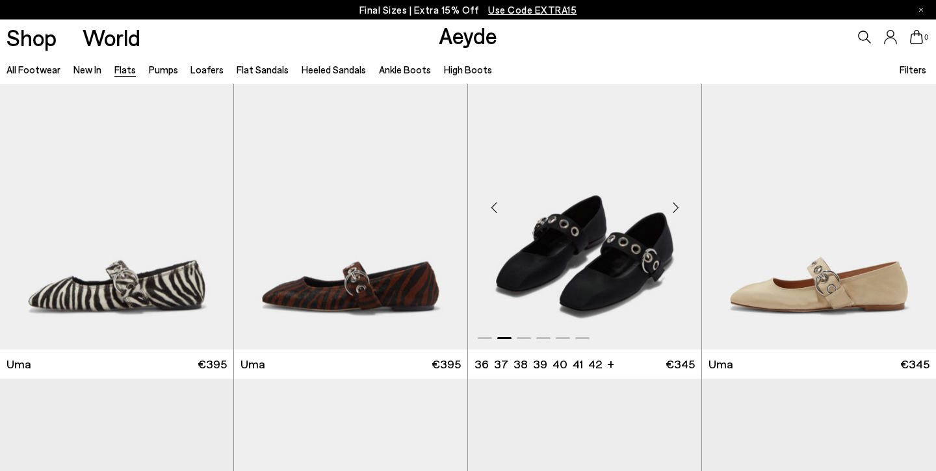
click at [675, 209] on div "Next slide" at bounding box center [675, 207] width 39 height 39
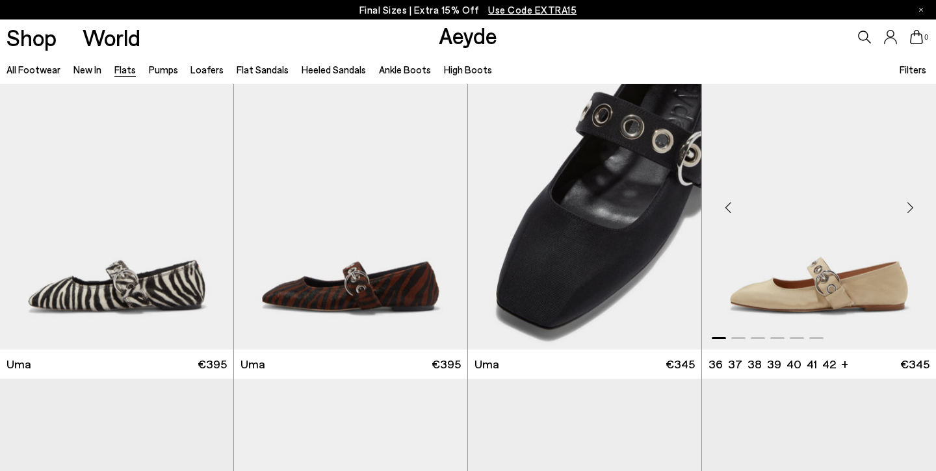
scroll to position [5150, 0]
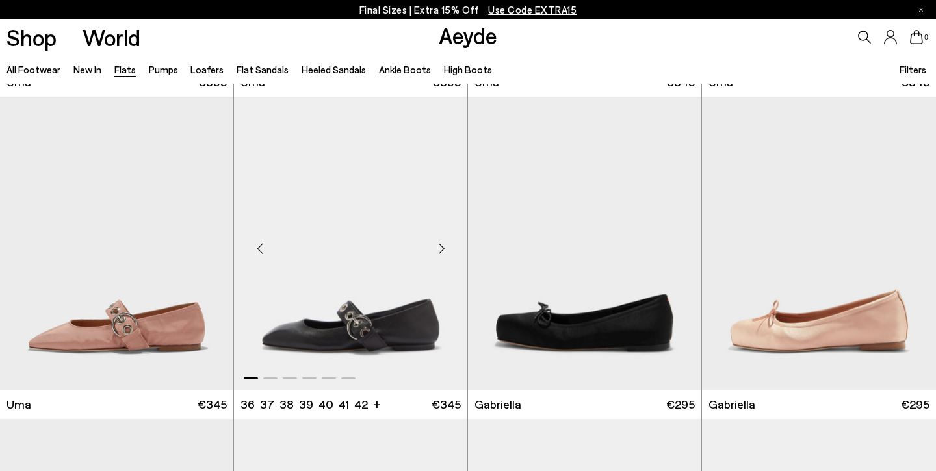
click at [441, 248] on div "Next slide" at bounding box center [441, 248] width 39 height 39
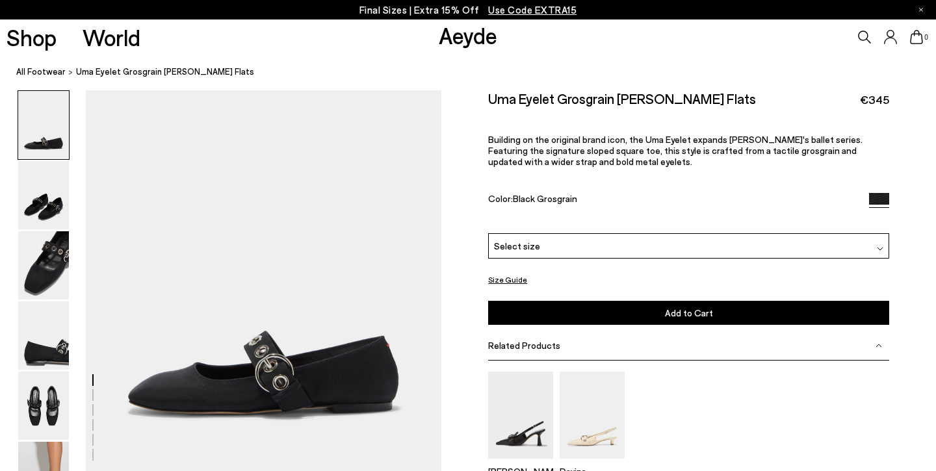
click at [878, 193] on img at bounding box center [879, 203] width 20 height 20
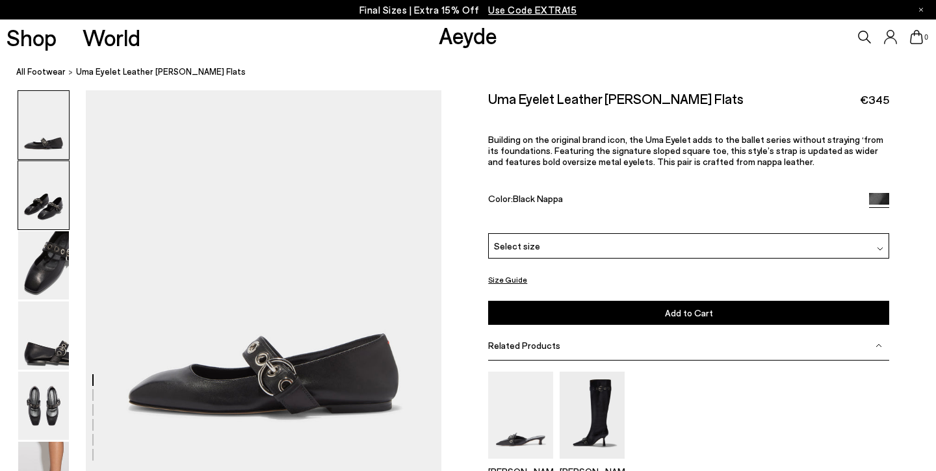
click at [64, 214] on img at bounding box center [43, 195] width 51 height 68
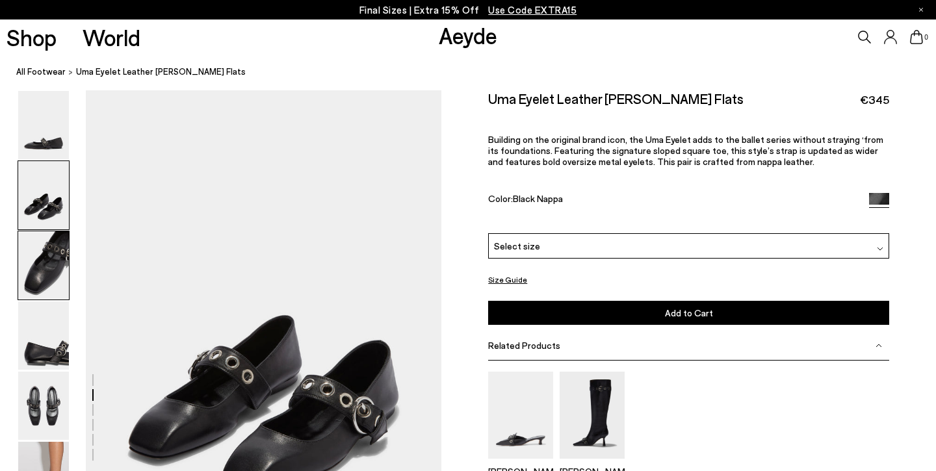
click at [62, 261] on img at bounding box center [43, 265] width 51 height 68
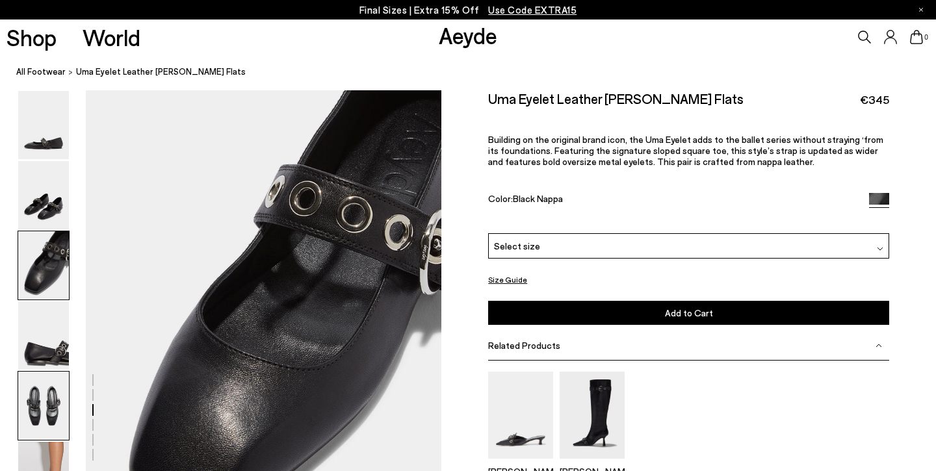
click at [52, 435] on img at bounding box center [43, 406] width 51 height 68
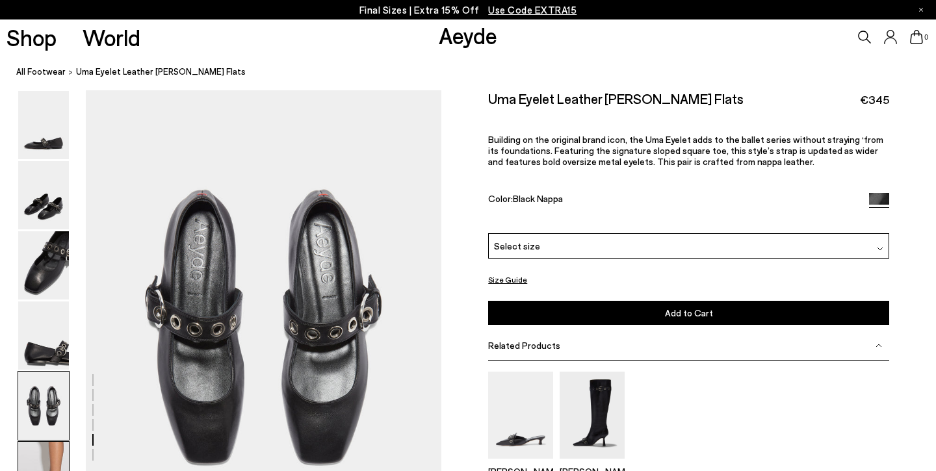
click at [51, 458] on img at bounding box center [43, 476] width 51 height 68
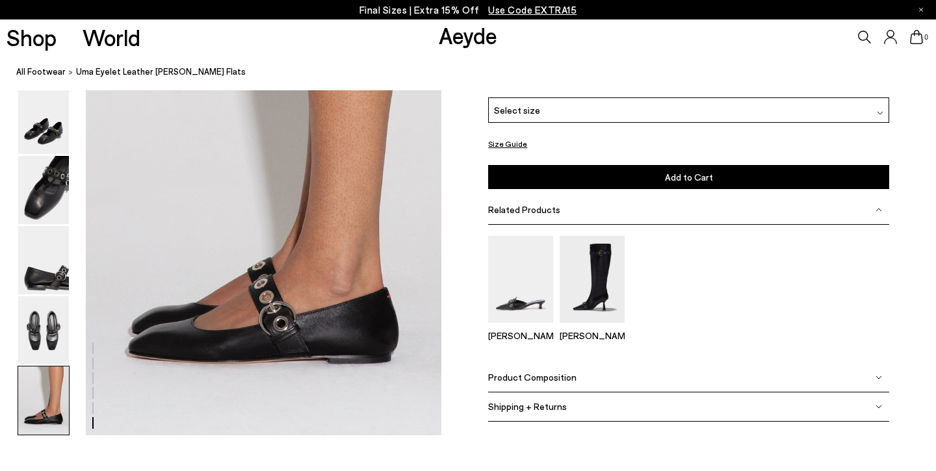
scroll to position [2420, 0]
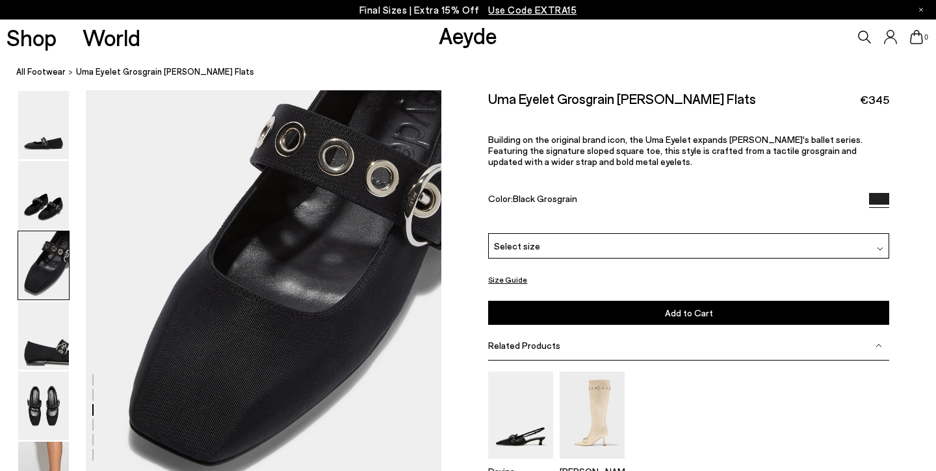
scroll to position [912, 0]
